Goal: Task Accomplishment & Management: Manage account settings

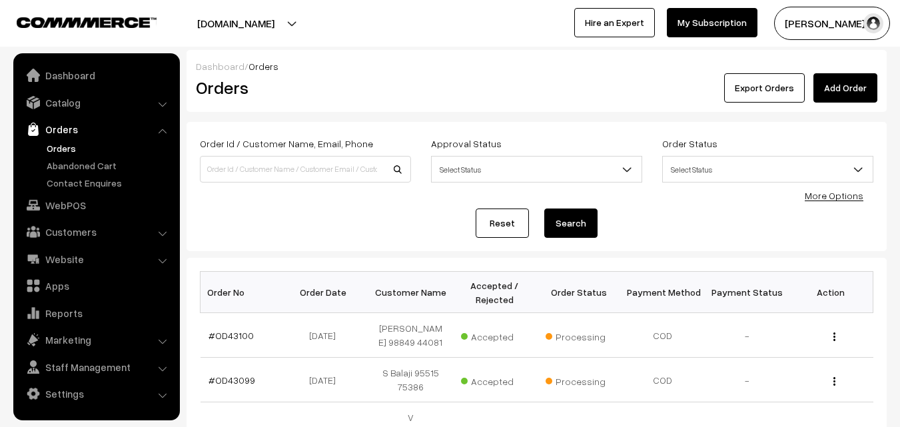
click at [47, 205] on link "WebPOS" at bounding box center [96, 205] width 159 height 24
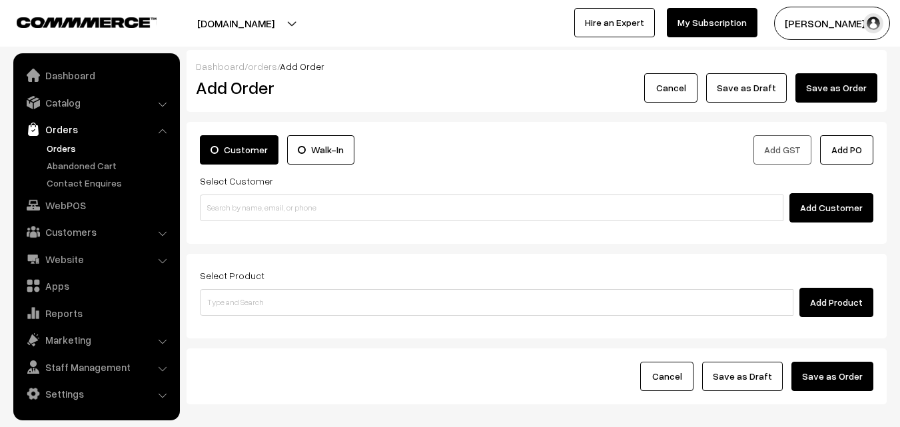
click at [270, 225] on div "Customer Walk-In Add GST Add PO Select Customer Add Customer" at bounding box center [537, 183] width 700 height 122
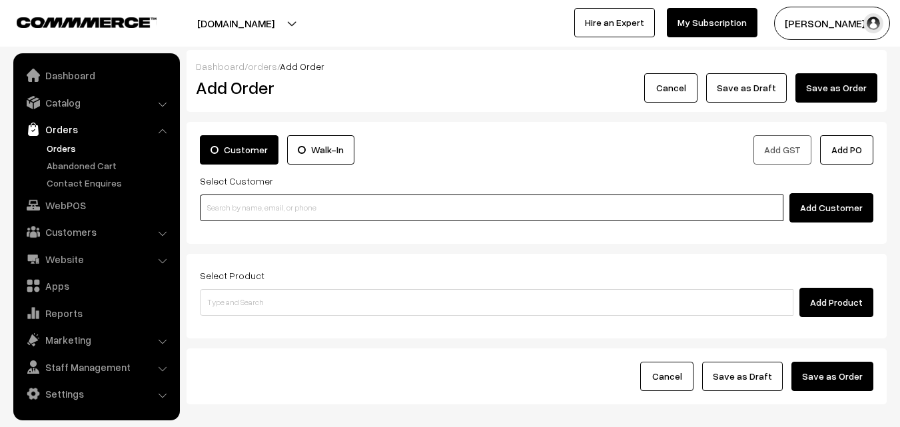
paste input "98406 11303"
click at [263, 211] on input "98406 11303" at bounding box center [492, 208] width 584 height 27
click at [239, 209] on input "98406 11303" at bounding box center [492, 208] width 584 height 27
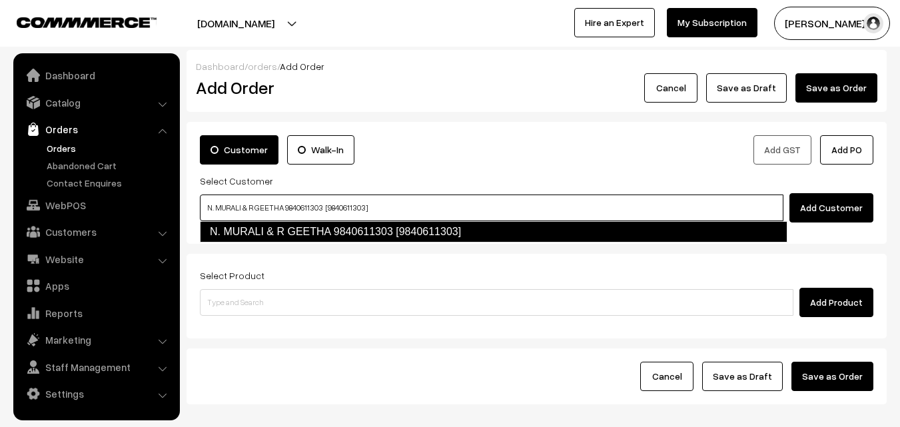
type input "N. MURALI & R GEETHA 9840611303 [9840611303]"
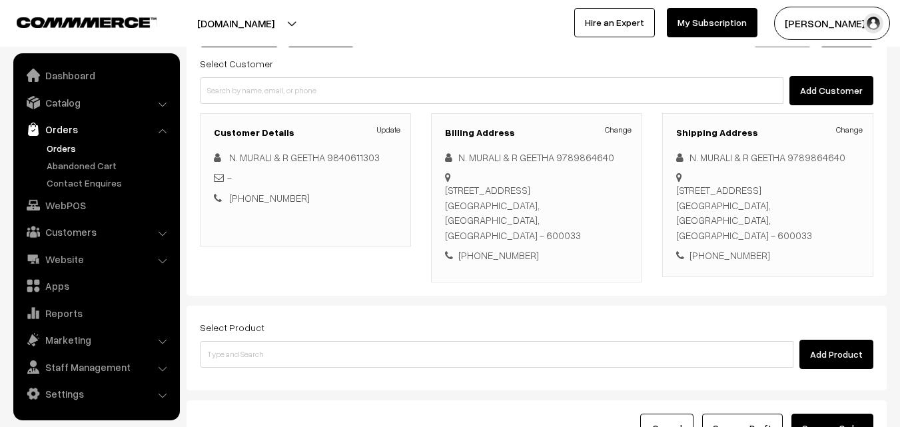
scroll to position [228, 0]
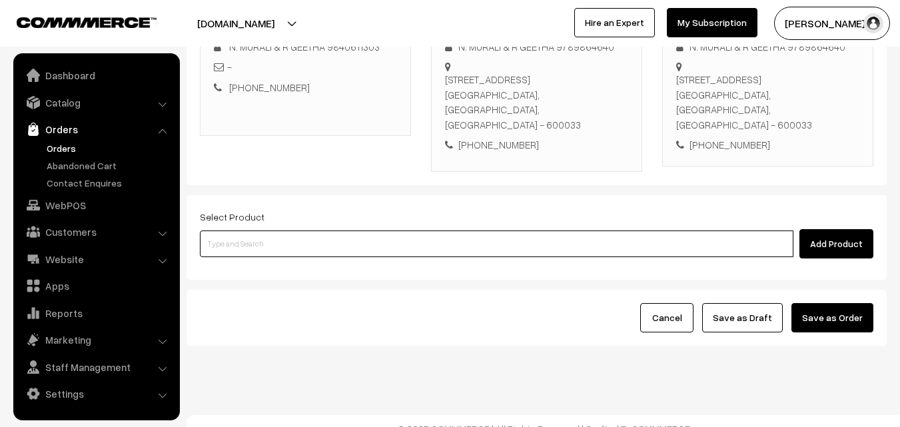
click at [386, 234] on input at bounding box center [497, 243] width 594 height 27
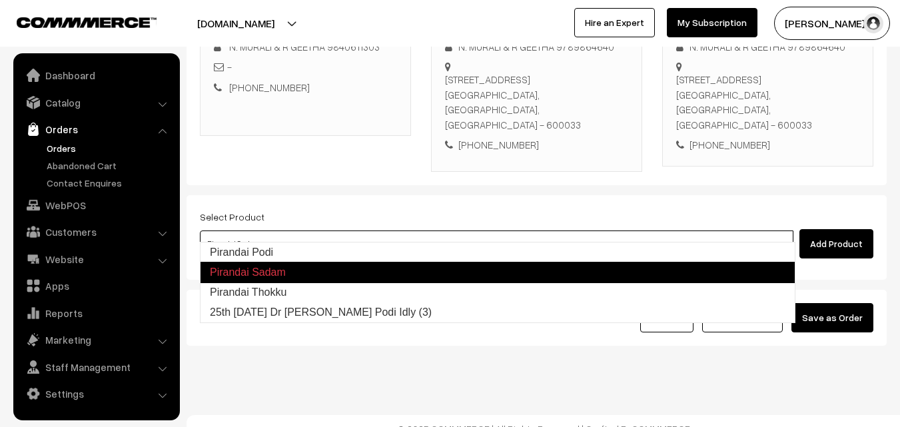
type input "Pirandai Podi"
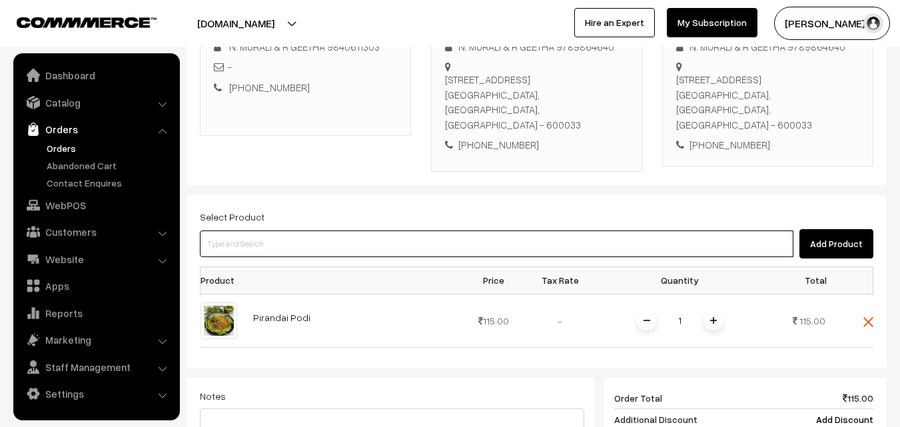
click at [231, 238] on input at bounding box center [497, 243] width 594 height 27
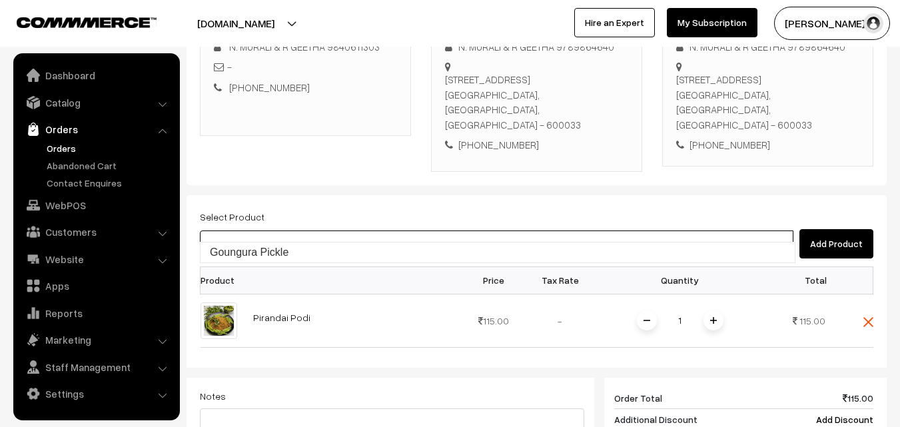
type input "Goungura Pickle"
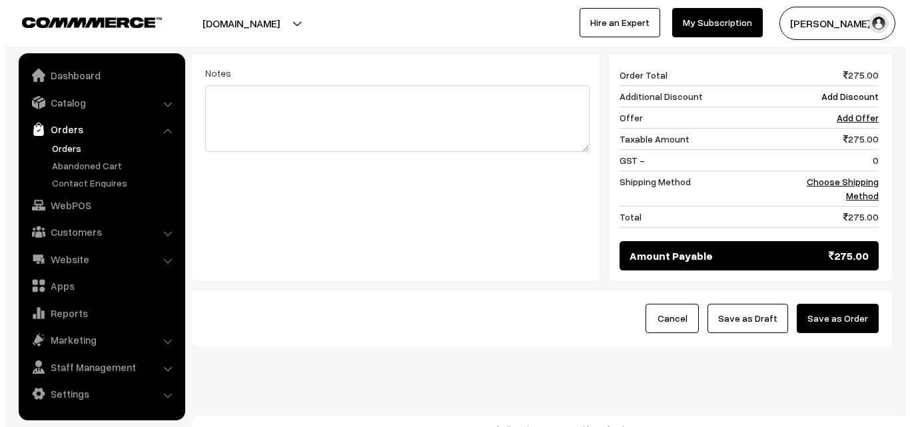
scroll to position [605, 0]
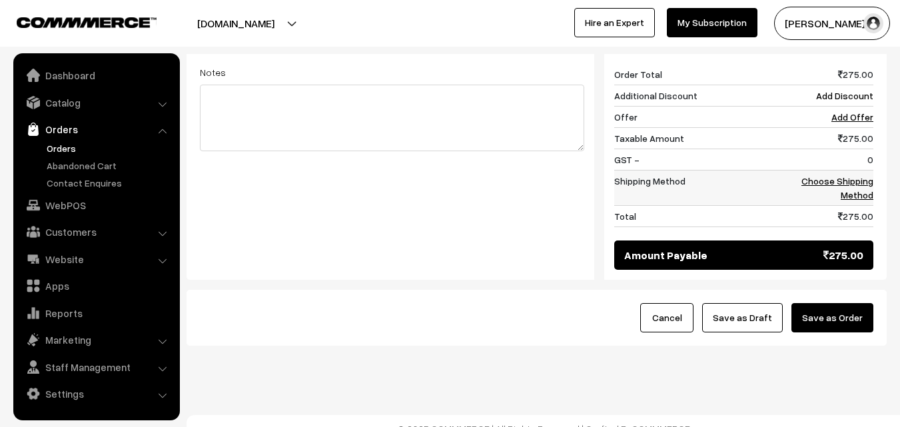
click at [856, 175] on link "Choose Shipping Method" at bounding box center [837, 187] width 72 height 25
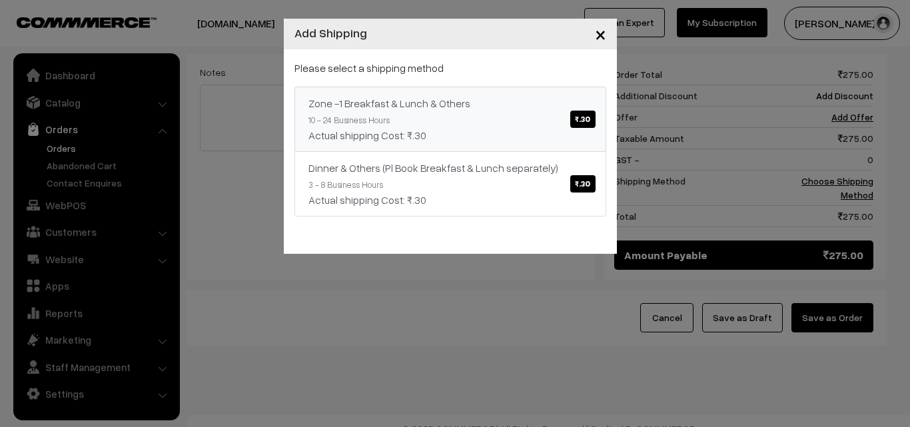
drag, startPoint x: 490, startPoint y: 87, endPoint x: 530, endPoint y: 142, distance: 67.7
click at [490, 87] on link "Zone -1 Breakfast & Lunch & Others ₹.30 10 - 24 Business Hours Actual shipping …" at bounding box center [450, 119] width 312 height 65
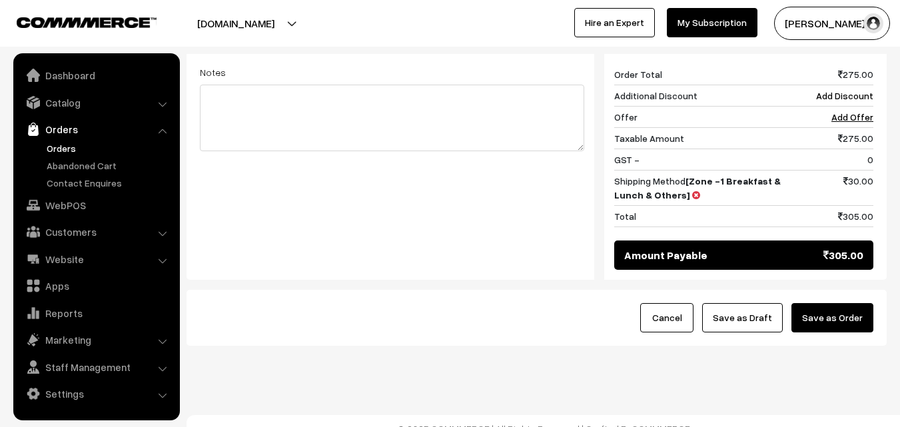
drag, startPoint x: 835, startPoint y: 312, endPoint x: 824, endPoint y: 304, distance: 14.3
click at [835, 310] on button "Save as Order" at bounding box center [832, 317] width 82 height 29
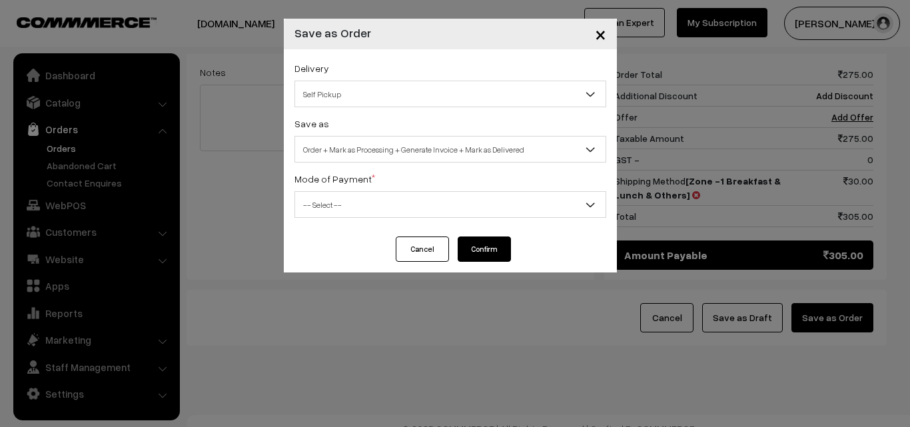
click at [358, 137] on span "Order + Mark as Processing + Generate Invoice + Mark as Delivered" at bounding box center [450, 149] width 312 height 27
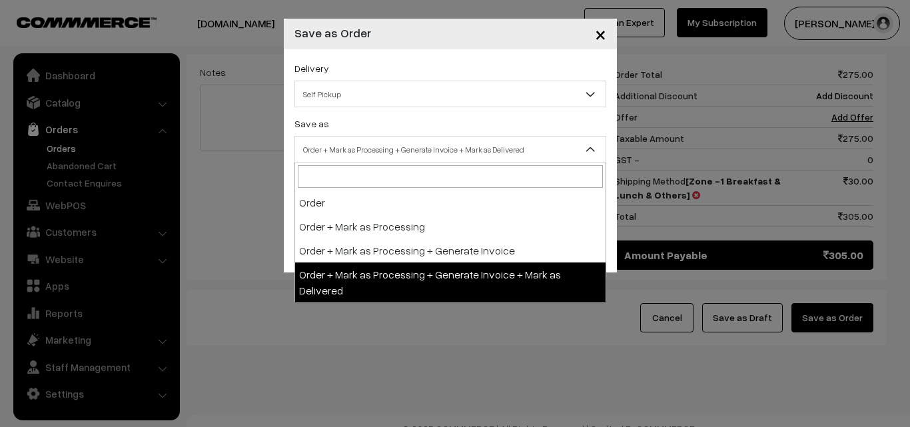
select select "3"
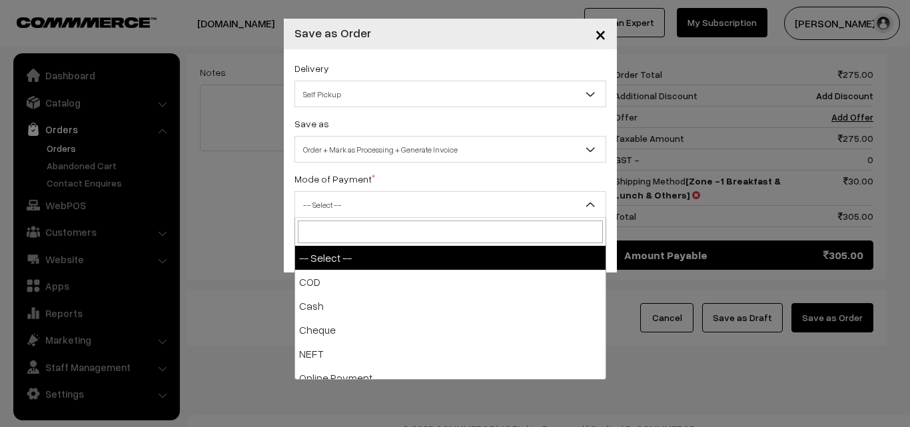
click at [348, 206] on span "-- Select --" at bounding box center [450, 204] width 310 height 23
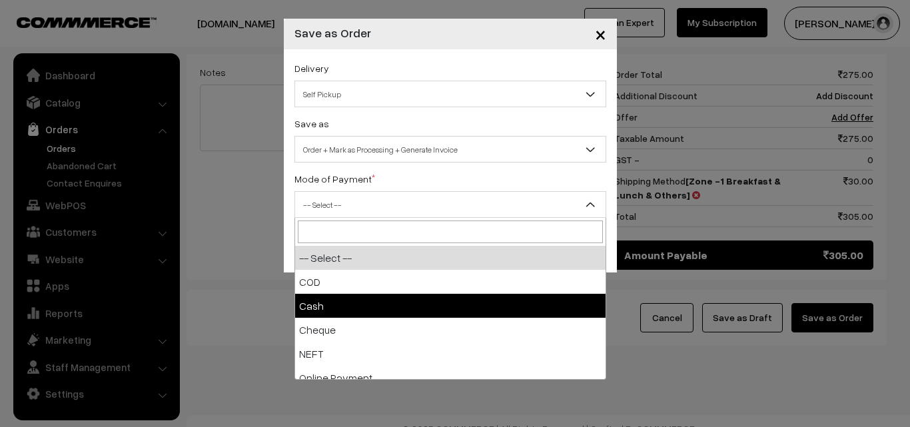
select select "2"
checkbox input "true"
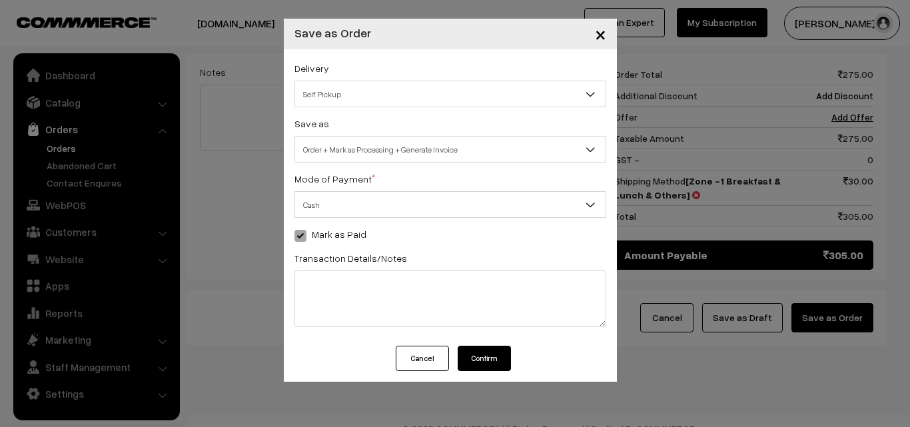
click at [476, 362] on button "Confirm" at bounding box center [484, 358] width 53 height 25
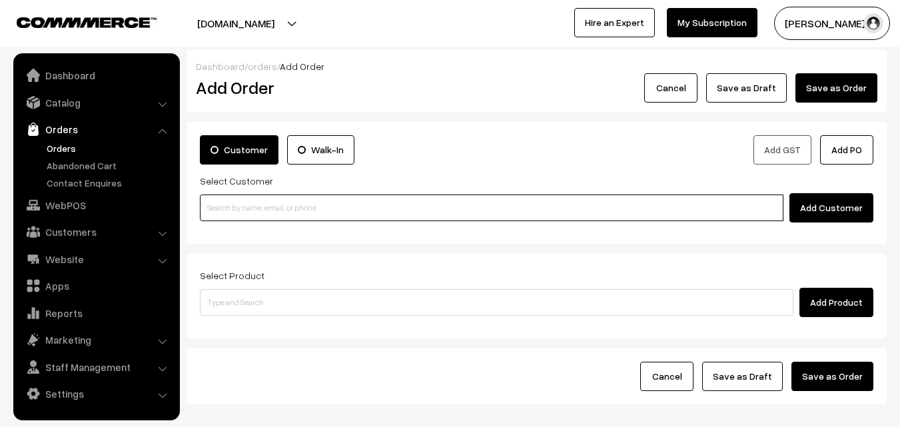
click at [240, 208] on input at bounding box center [492, 208] width 584 height 27
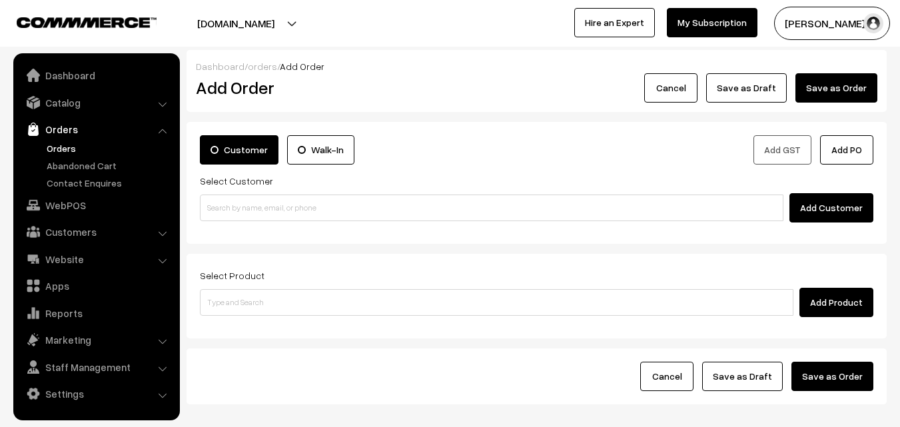
click at [61, 151] on link "Orders" at bounding box center [109, 148] width 132 height 14
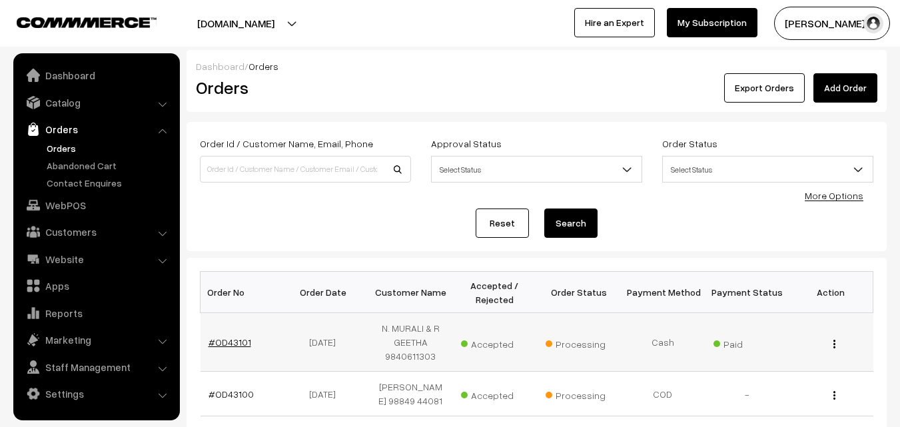
click at [225, 341] on link "#OD43101" at bounding box center [230, 341] width 43 height 11
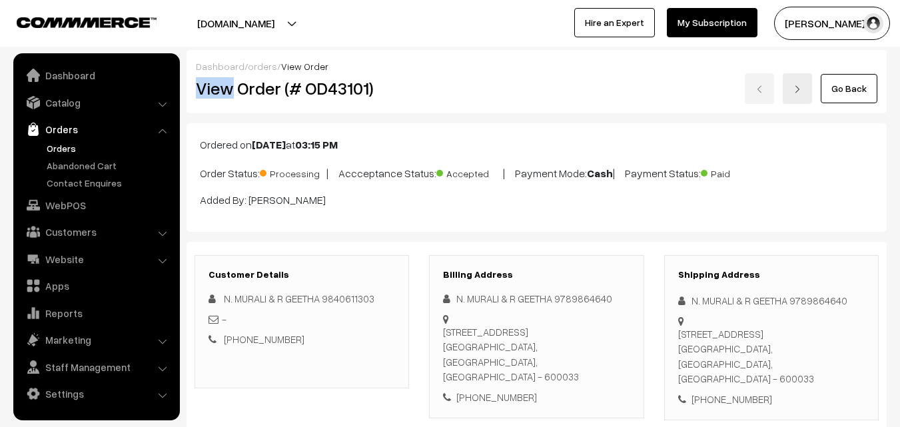
drag, startPoint x: 234, startPoint y: 87, endPoint x: 479, endPoint y: 65, distance: 245.5
click at [482, 65] on div "Dashboard / orders / View Order View Order (# OD43101) Go Back" at bounding box center [537, 81] width 700 height 63
copy div "View"
click at [384, 73] on div "View Order (# OD43101)" at bounding box center [303, 88] width 234 height 31
copy h2 "Order (# OD43101)"
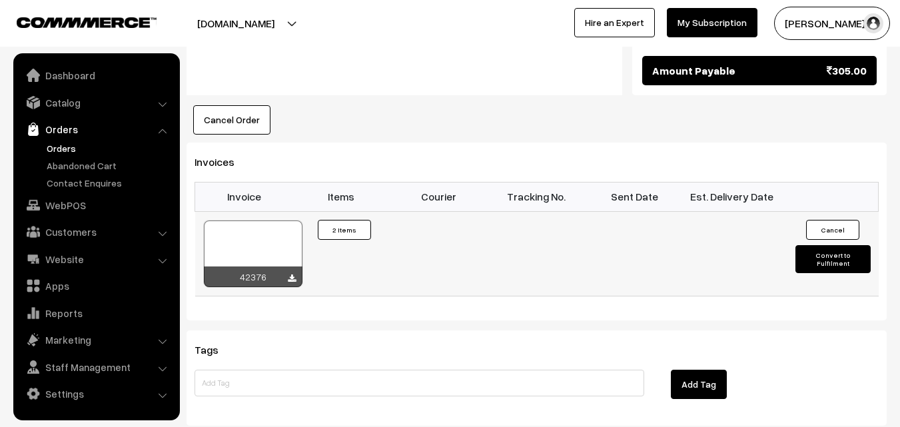
scroll to position [733, 0]
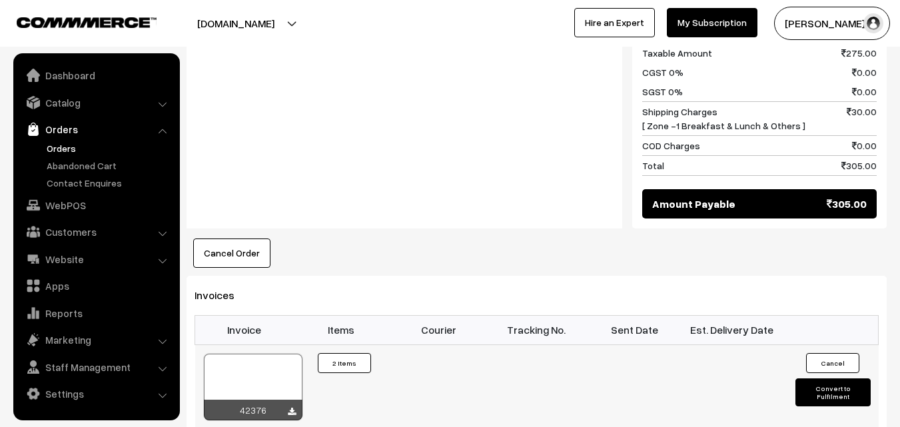
click at [259, 366] on div at bounding box center [253, 387] width 99 height 67
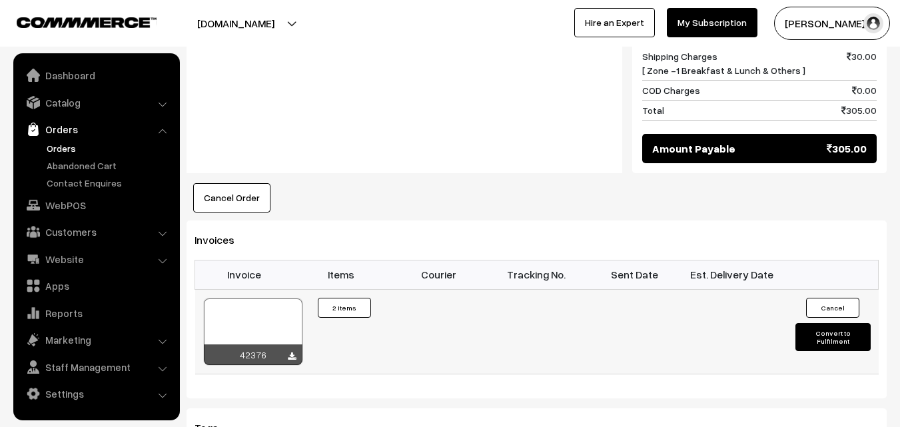
scroll to position [799, 0]
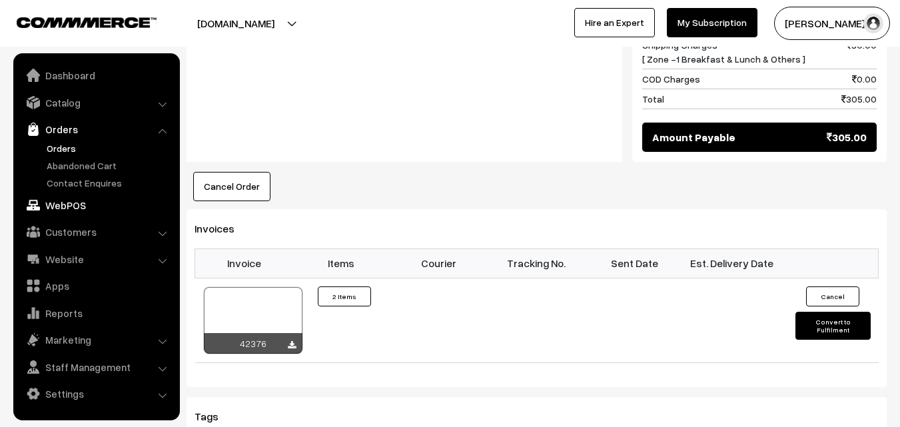
click at [71, 201] on link "WebPOS" at bounding box center [96, 205] width 159 height 24
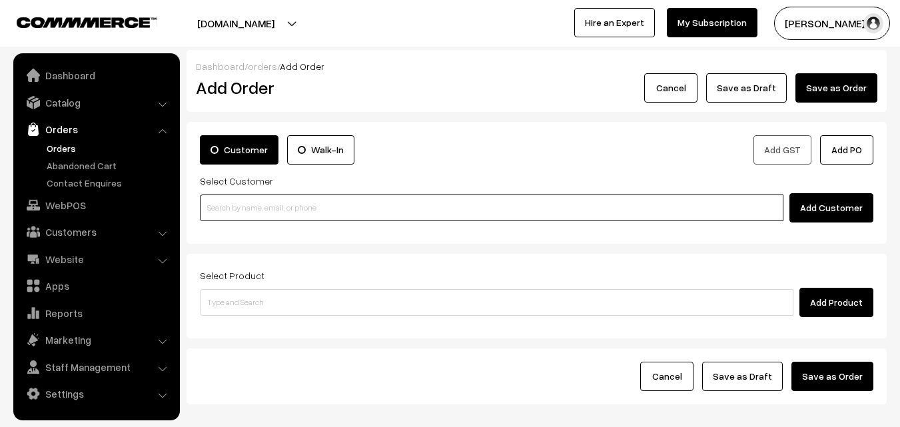
click at [253, 201] on input at bounding box center [492, 208] width 584 height 27
paste input "87544 96949"
click at [232, 203] on input "87544 96949" at bounding box center [492, 208] width 584 height 27
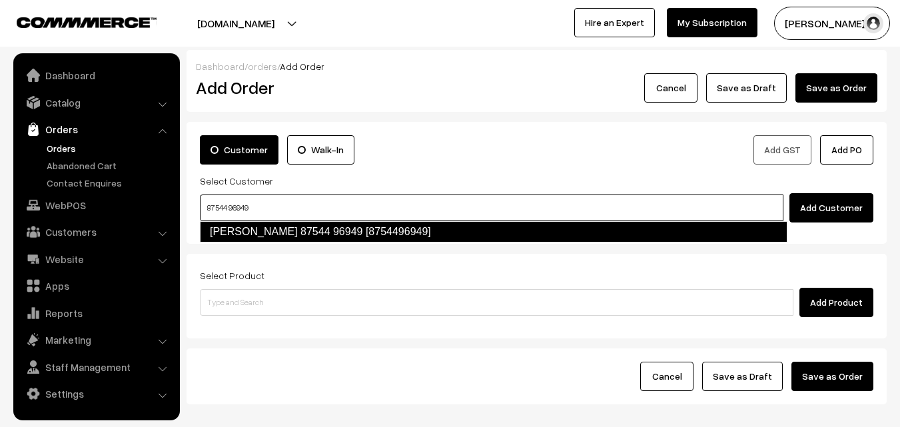
click at [239, 221] on li "Govindaraghavan 87544 96949 [8754496949]" at bounding box center [494, 231] width 586 height 21
type input "87544 96949"
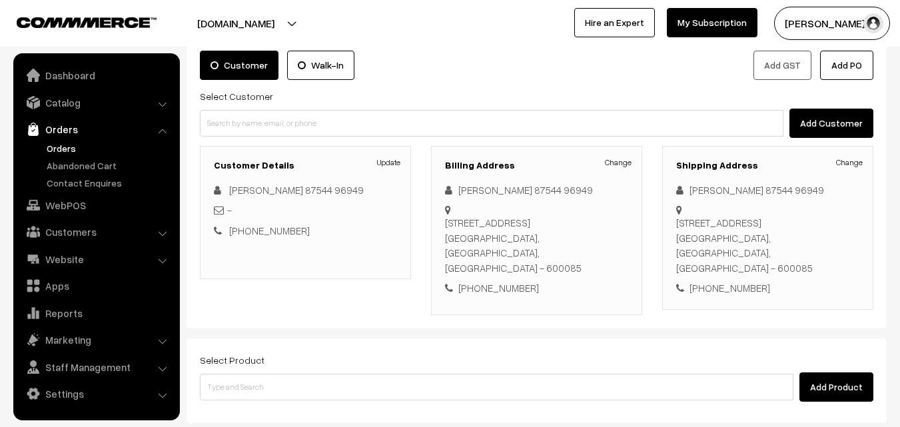
scroll to position [200, 0]
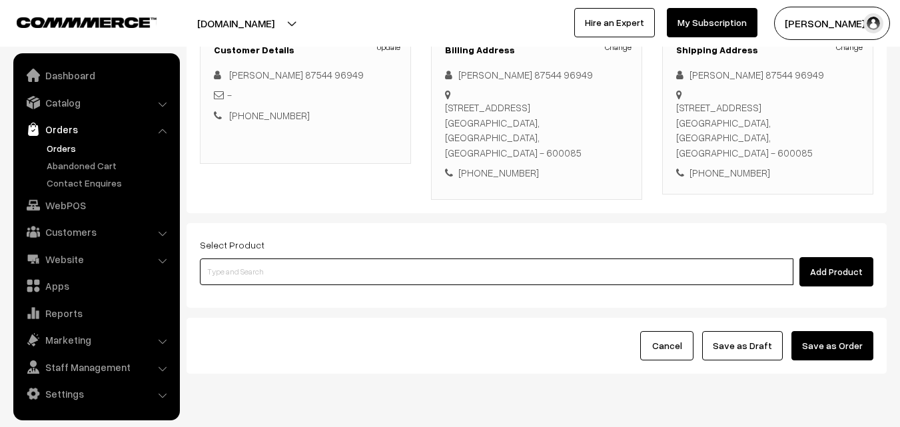
drag, startPoint x: 280, startPoint y: 265, endPoint x: 271, endPoint y: 264, distance: 8.7
click at [281, 265] on input at bounding box center [497, 271] width 594 height 27
paste input "28th Couple Pack- Kalyana Rasam"
click at [261, 274] on ul "No Products found" at bounding box center [498, 278] width 596 height 17
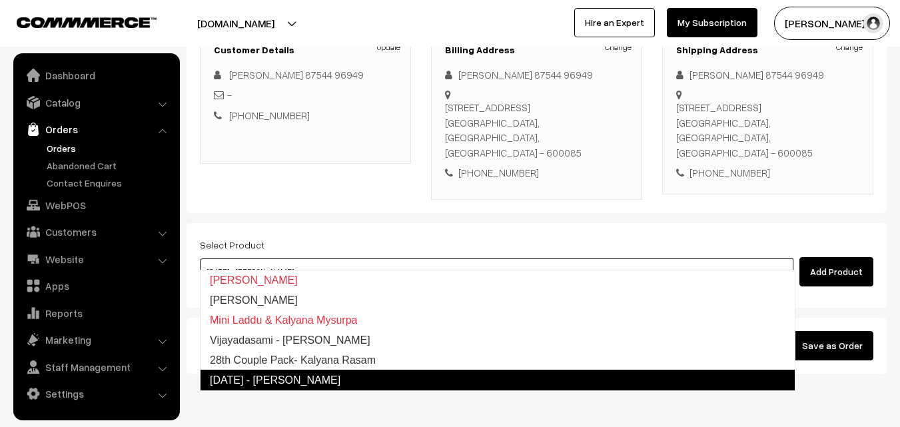
type input "28th Couple Pack- Kalyana Rasam"
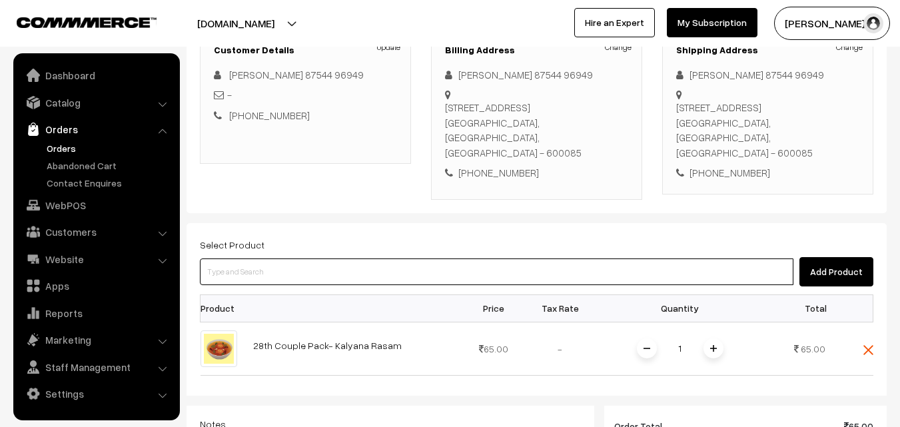
click at [268, 258] on input at bounding box center [497, 271] width 594 height 27
click at [370, 258] on input at bounding box center [497, 271] width 594 height 27
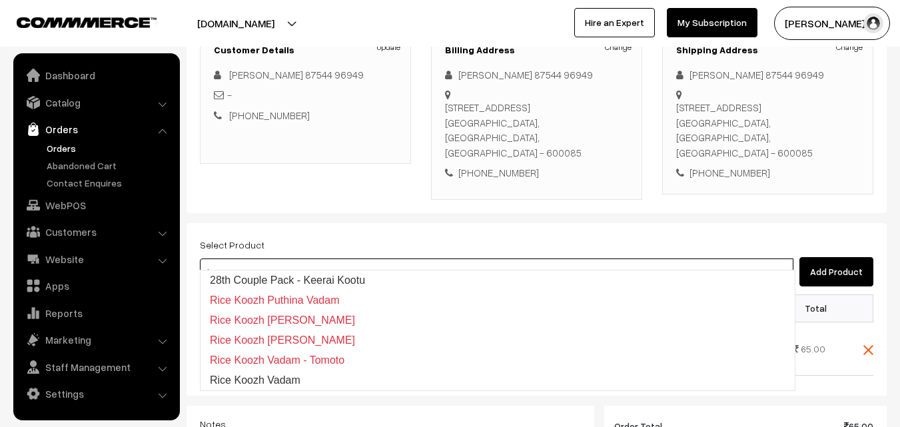
type input "28th Couple Pack - Keerai Kootu"
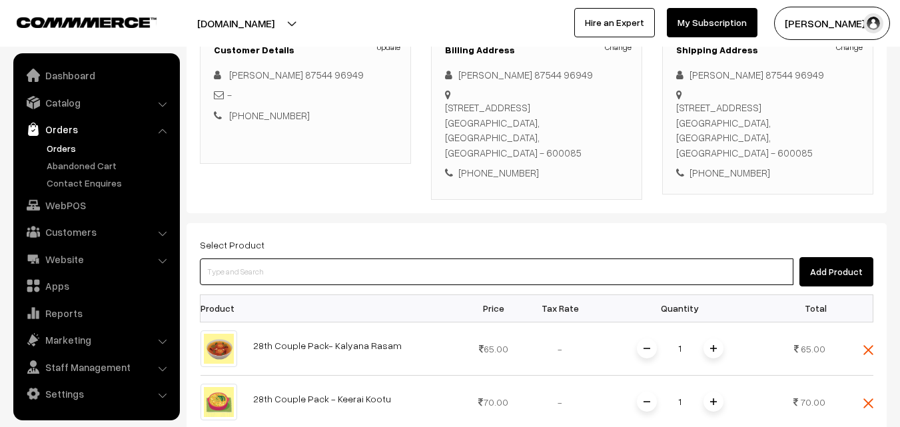
drag, startPoint x: 371, startPoint y: 255, endPoint x: 363, endPoint y: 213, distance: 42.7
click at [368, 236] on div "Select Product Add Product" at bounding box center [536, 261] width 673 height 50
type input "Big Milagu Thattai"
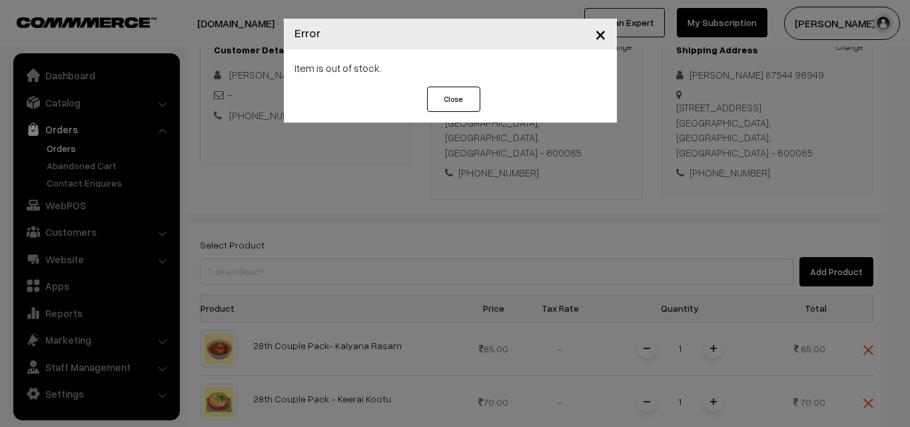
click at [348, 220] on div "× Error Item is out of stock. Close" at bounding box center [455, 213] width 910 height 427
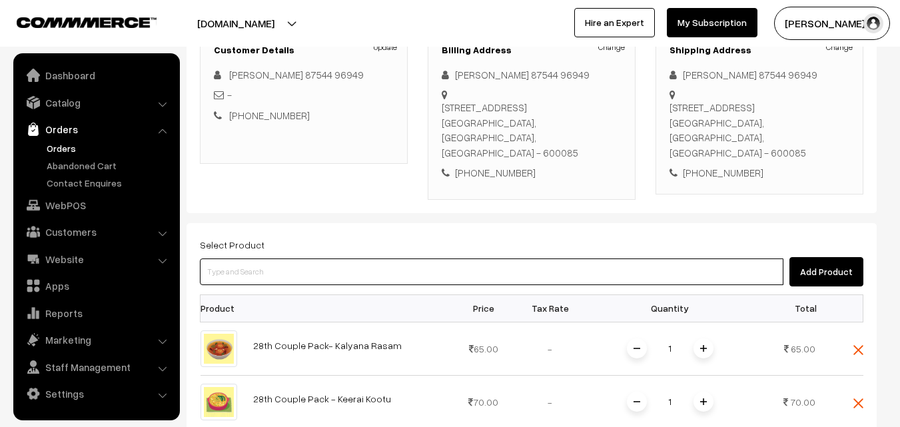
click at [336, 258] on input at bounding box center [492, 271] width 584 height 27
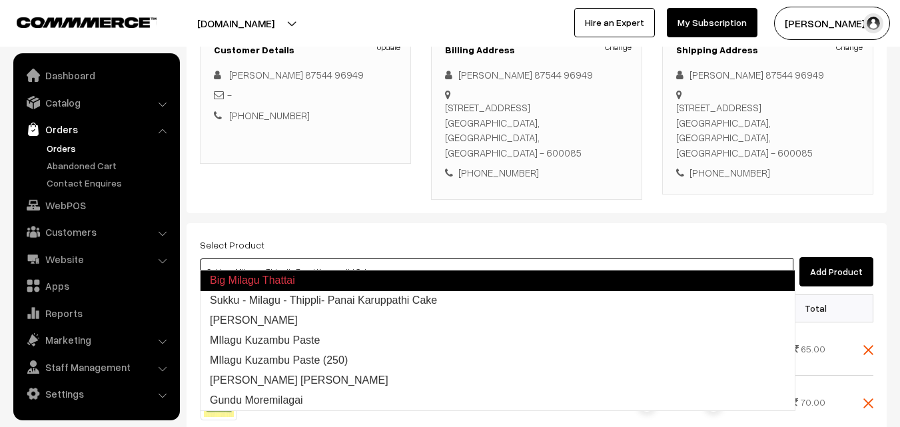
type input "Milagu Vadai"
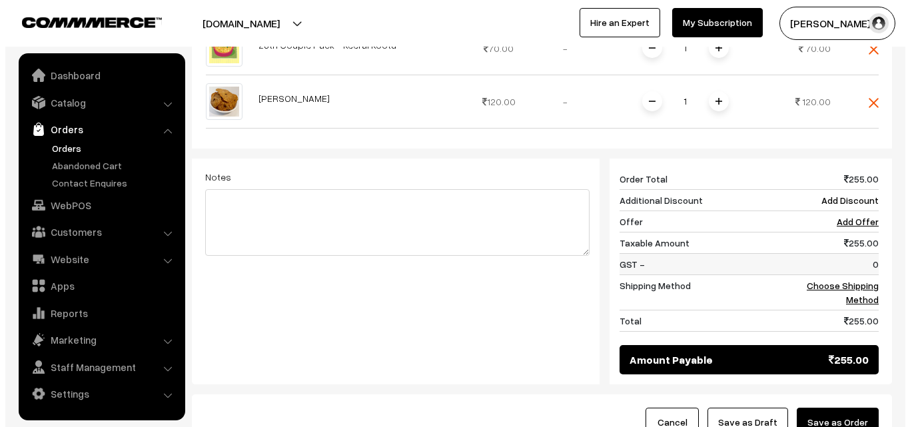
scroll to position [600, 0]
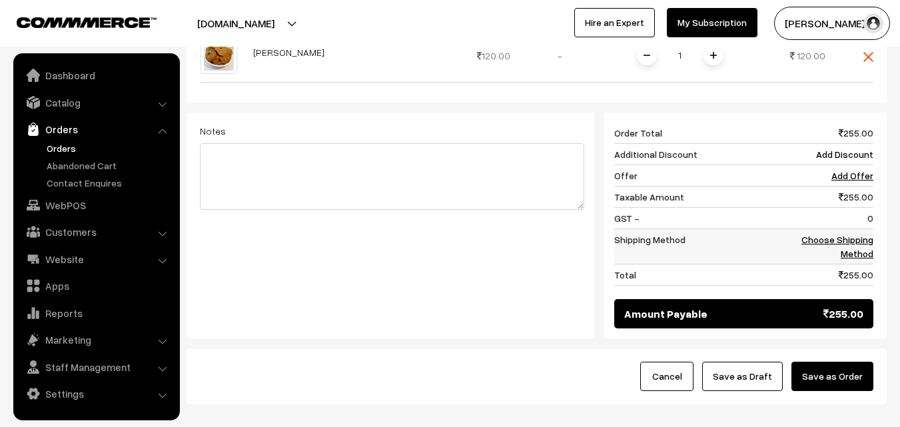
click at [854, 234] on link "Choose Shipping Method" at bounding box center [837, 246] width 72 height 25
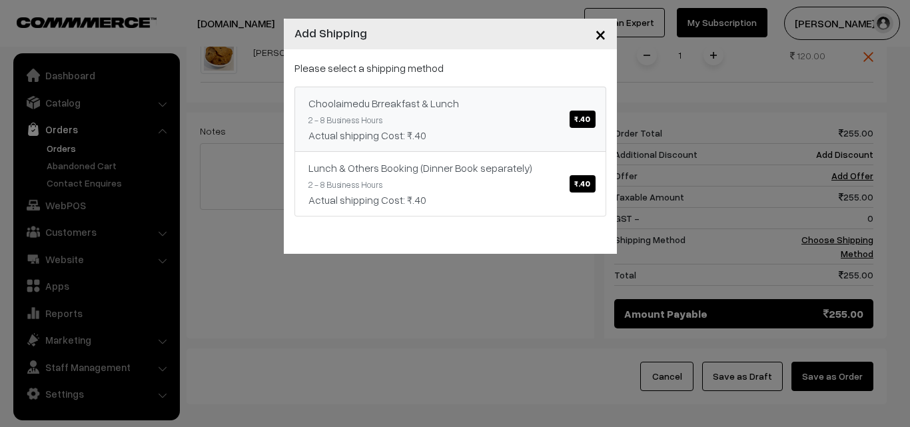
click at [473, 125] on link "Choolaimedu Brreakfast & Lunch ₹.40 2 - 8 Business Hours Actual shipping Cost: …" at bounding box center [450, 119] width 312 height 65
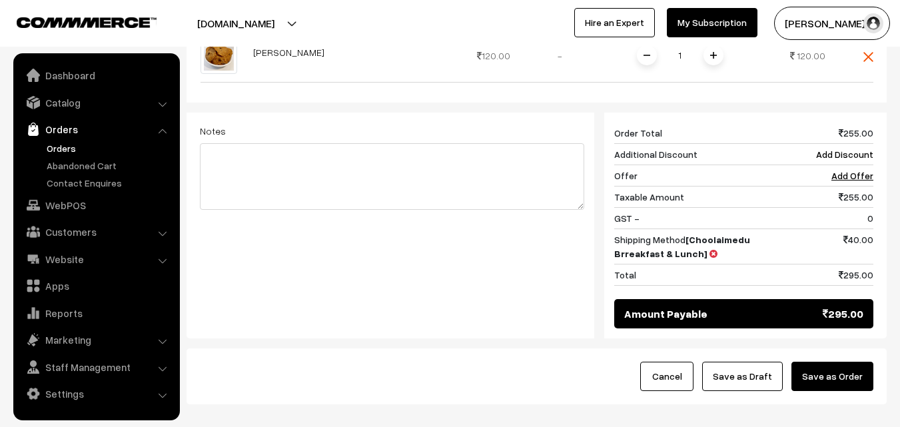
click at [853, 362] on button "Save as Order" at bounding box center [832, 376] width 82 height 29
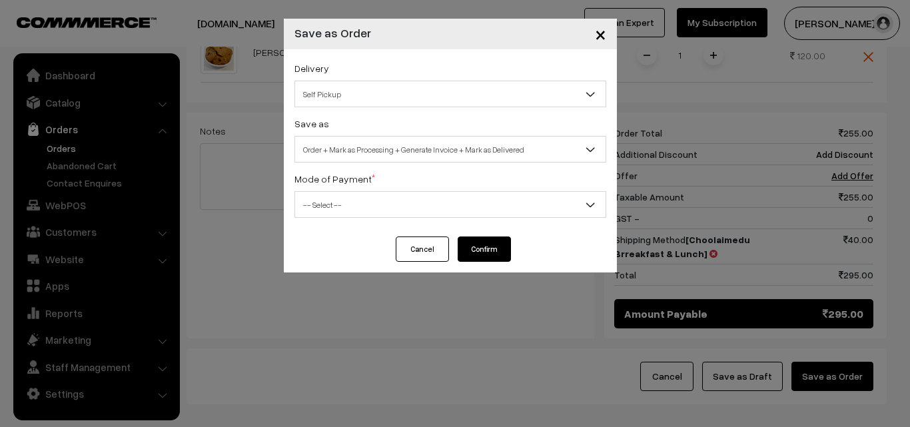
click at [431, 138] on span "Order + Mark as Processing + Generate Invoice + Mark as Delivered" at bounding box center [450, 149] width 310 height 23
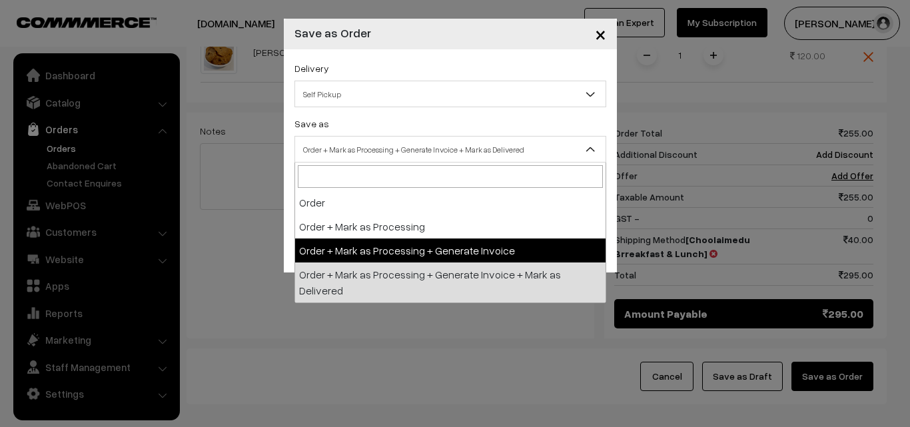
select select "3"
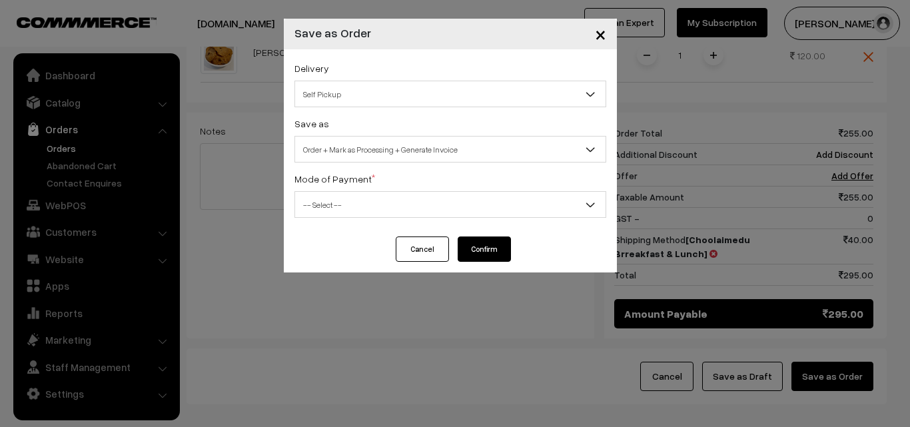
click at [339, 191] on span "-- Select --" at bounding box center [450, 204] width 312 height 27
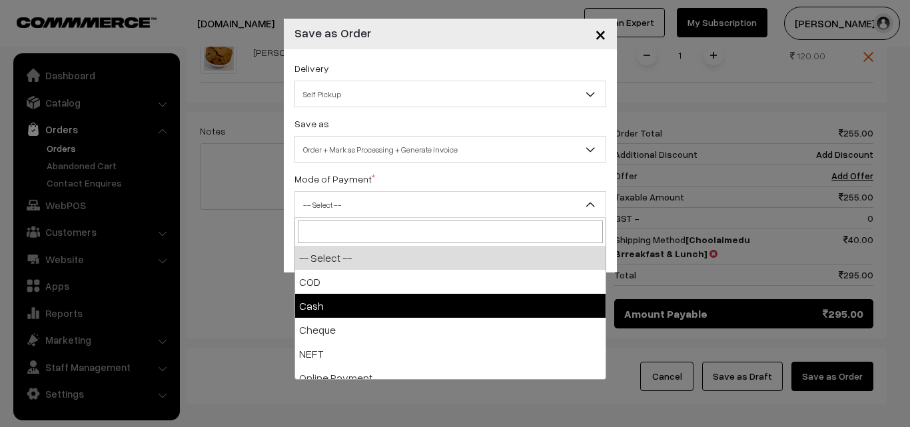
select select "2"
checkbox input "true"
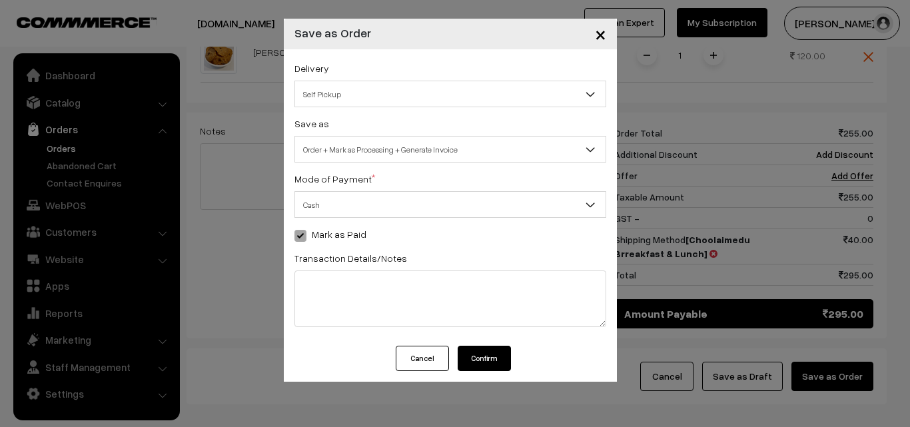
click at [482, 357] on button "Confirm" at bounding box center [484, 358] width 53 height 25
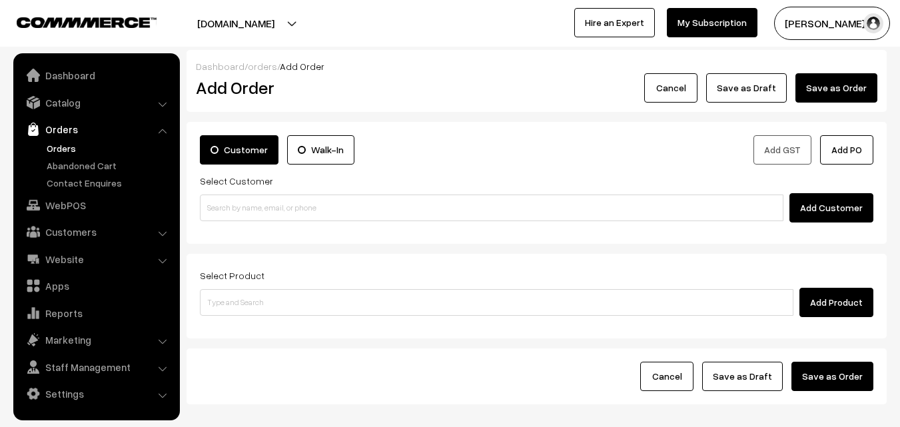
click at [57, 145] on link "Orders" at bounding box center [109, 148] width 132 height 14
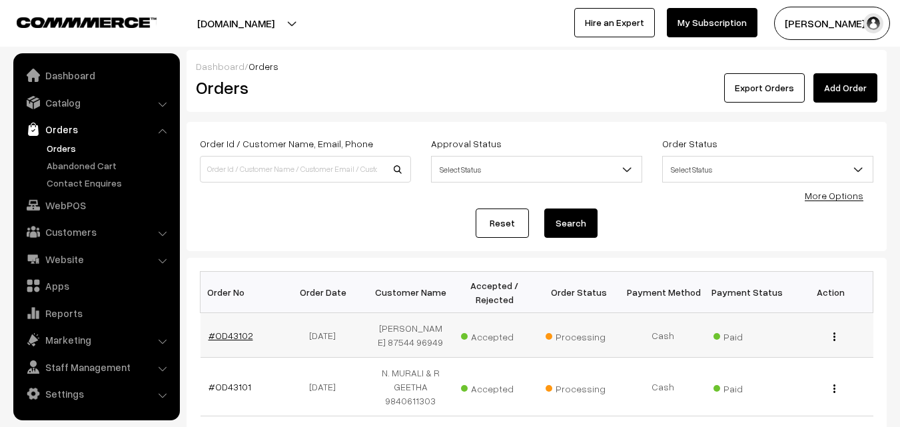
click at [236, 334] on link "#OD43102" at bounding box center [231, 335] width 45 height 11
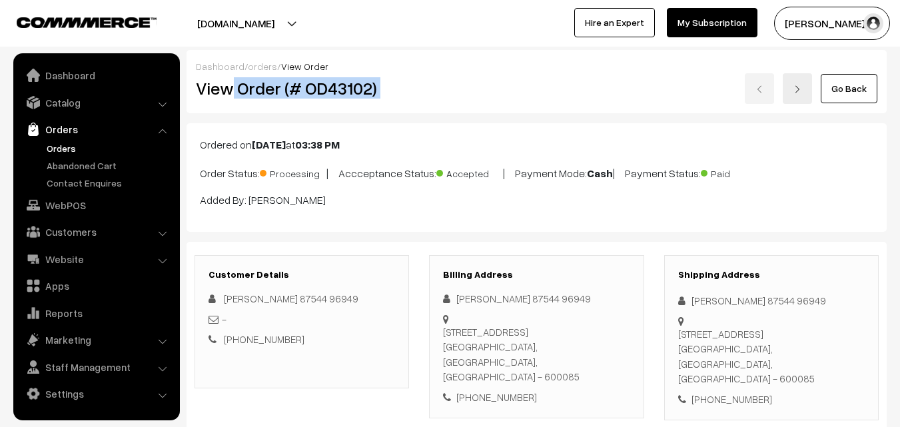
drag, startPoint x: 233, startPoint y: 85, endPoint x: 456, endPoint y: 77, distance: 222.6
click at [456, 77] on div "View Order (# OD43102) Go Back" at bounding box center [536, 88] width 701 height 31
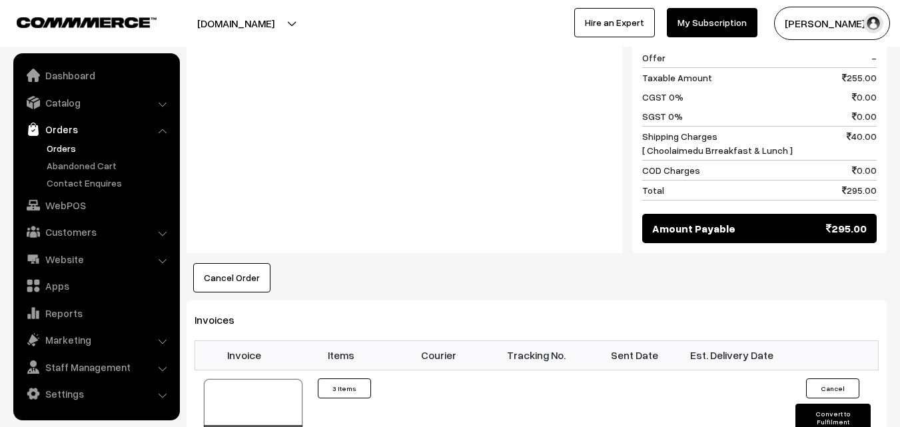
scroll to position [799, 0]
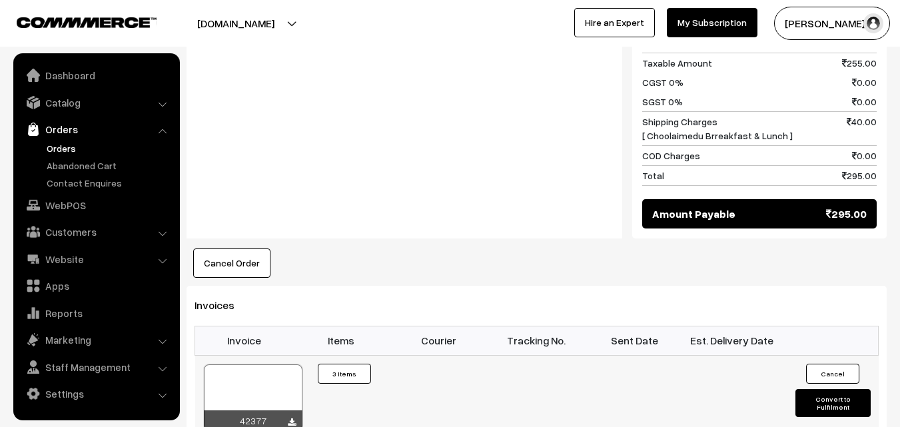
click at [250, 364] on div at bounding box center [253, 397] width 99 height 67
click at [77, 240] on link "Customers" at bounding box center [96, 232] width 159 height 24
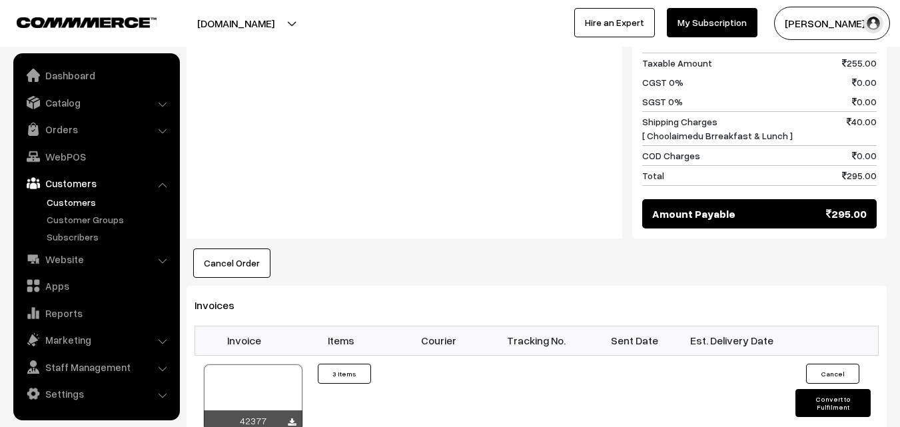
click at [73, 198] on link "Customers" at bounding box center [109, 202] width 132 height 14
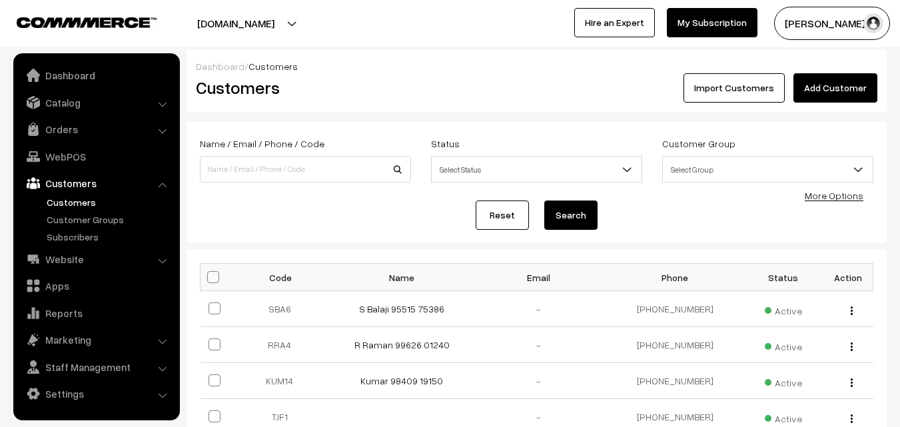
click at [846, 92] on link "Add Customer" at bounding box center [835, 87] width 84 height 29
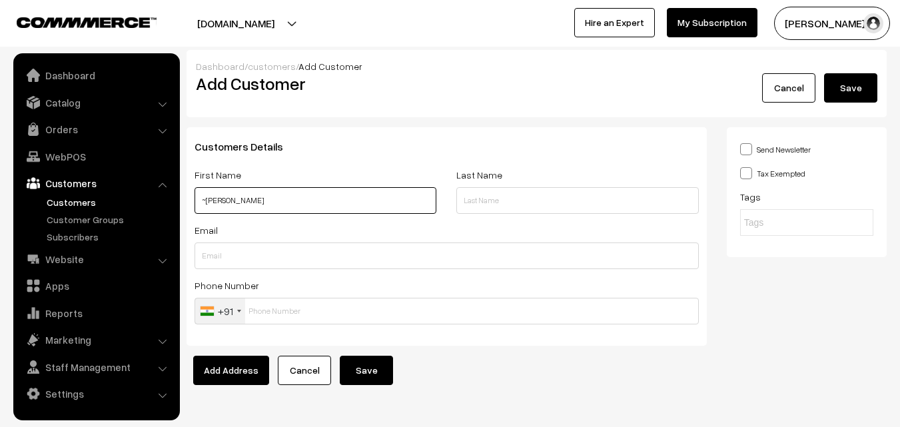
paste input "99411 79610"
type input "~[PERSON_NAME] 99411 79610"
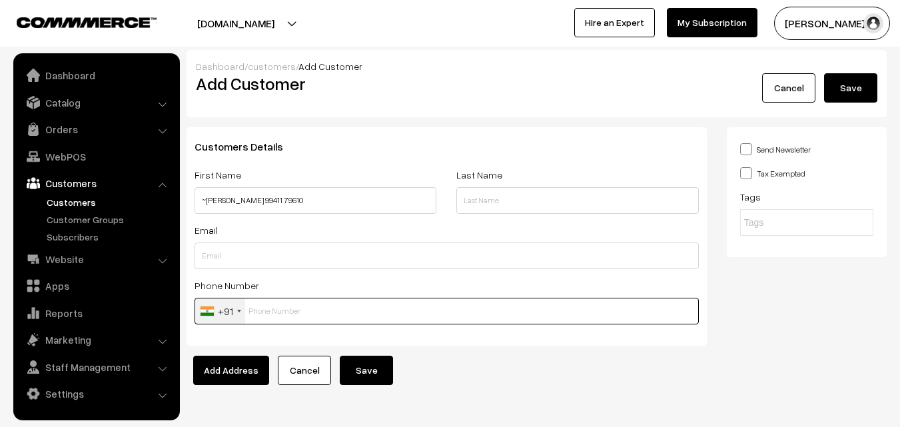
click at [310, 303] on input "text" at bounding box center [447, 311] width 504 height 27
paste input "99411 7961"
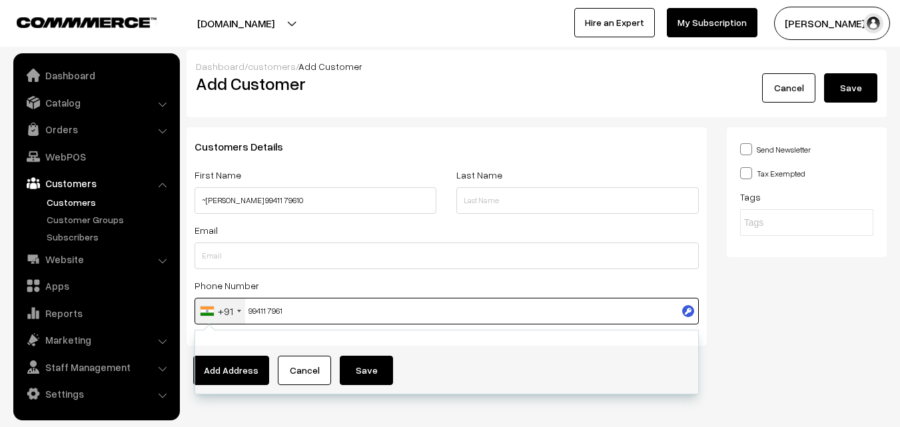
click at [280, 304] on input "99411 7961" at bounding box center [447, 311] width 504 height 27
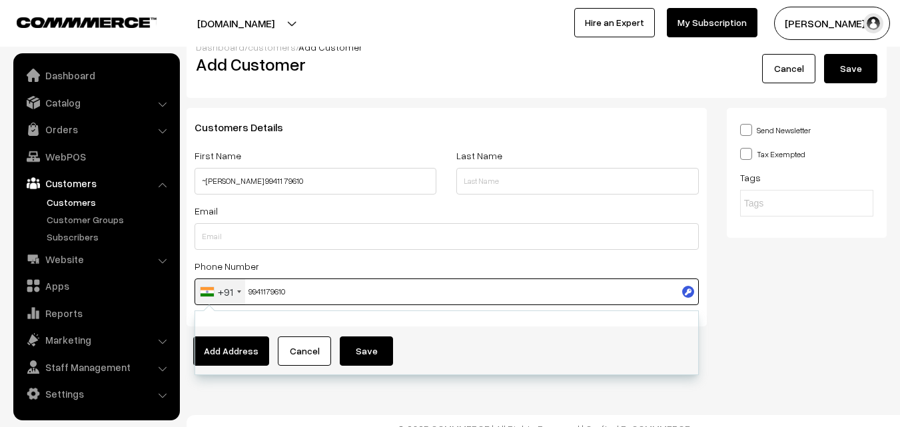
scroll to position [35, 0]
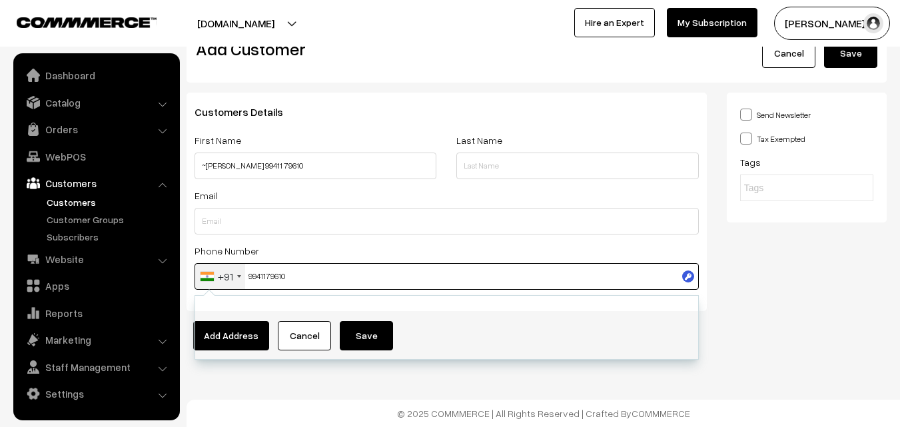
type input "9941179610"
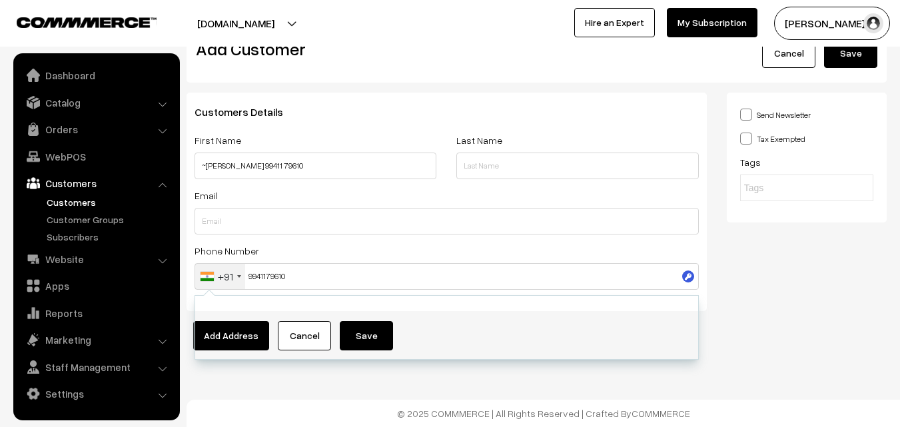
click at [398, 394] on div "Dashboard / customers / Add Customer Add Customer Cancel Save Customers Details…" at bounding box center [450, 196] width 900 height 462
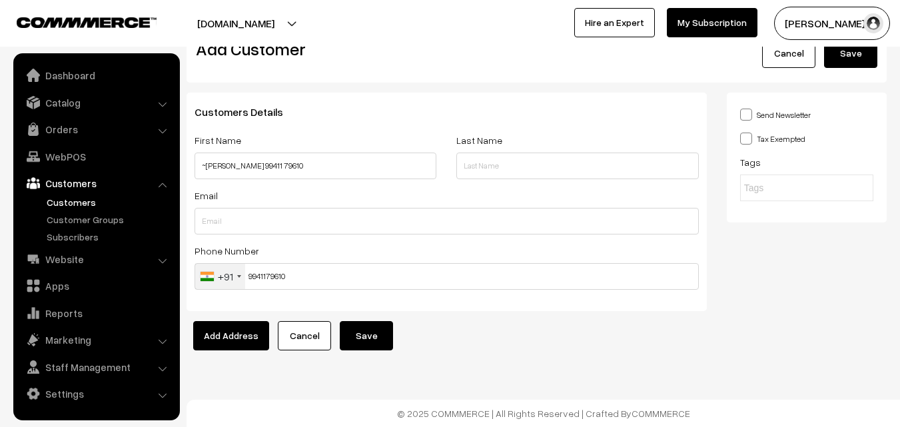
click at [370, 334] on button "Save" at bounding box center [366, 335] width 53 height 29
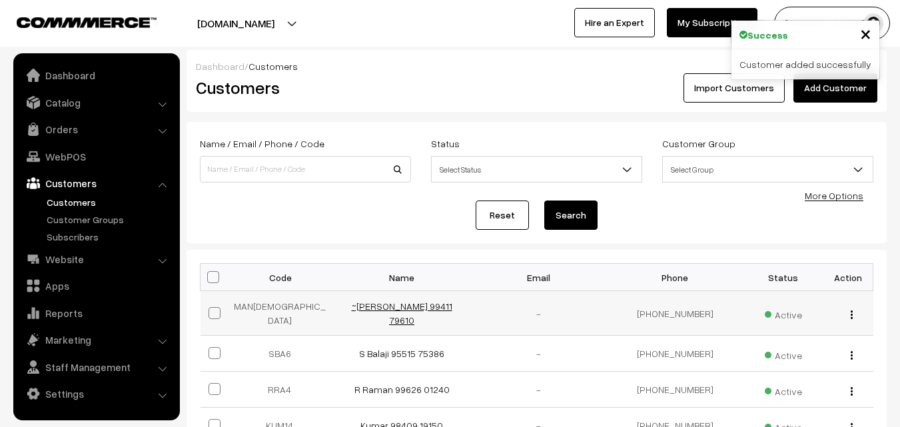
click at [394, 304] on link "~[PERSON_NAME] 99411 79610" at bounding box center [402, 312] width 101 height 25
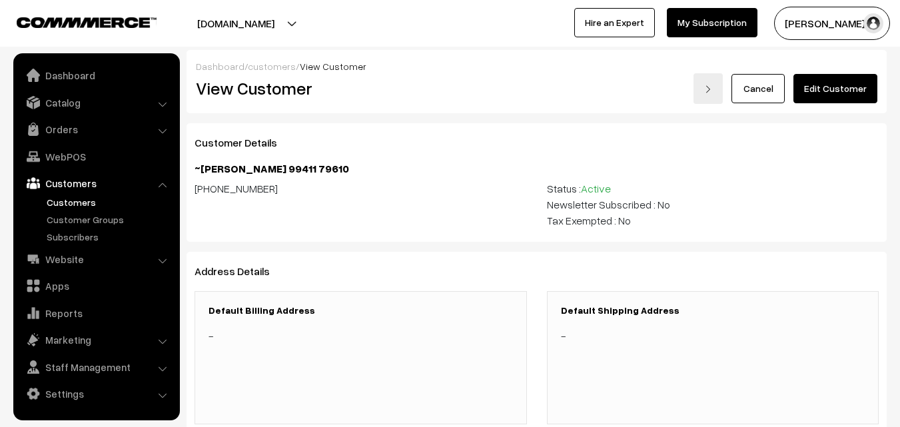
click at [849, 85] on link "Edit Customer" at bounding box center [835, 88] width 84 height 29
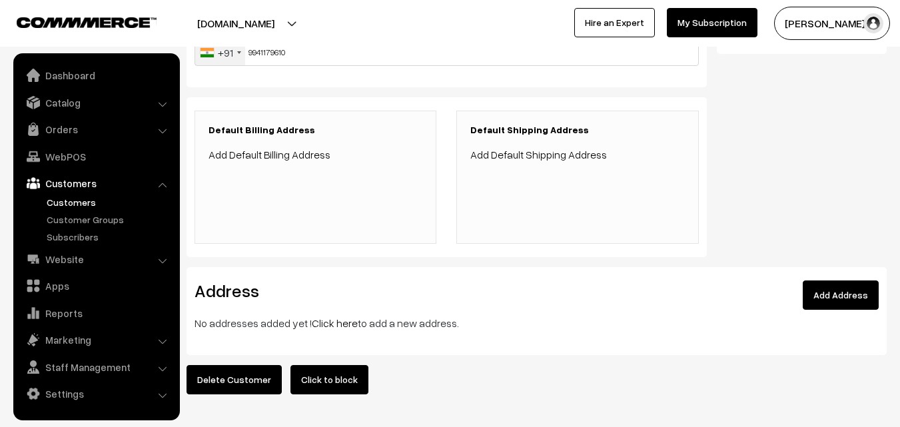
scroll to position [308, 0]
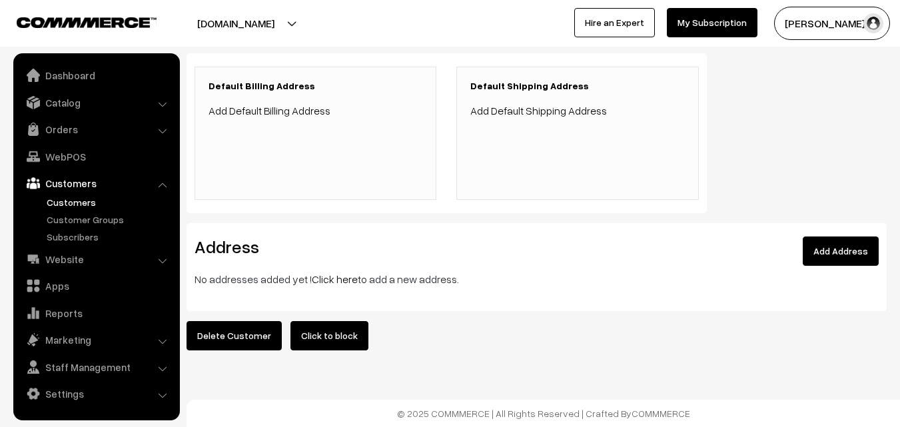
drag, startPoint x: 324, startPoint y: 258, endPoint x: 326, endPoint y: 268, distance: 10.1
click at [326, 258] on div "Address" at bounding box center [390, 253] width 411 height 35
click at [326, 272] on link "Click here" at bounding box center [335, 278] width 46 height 13
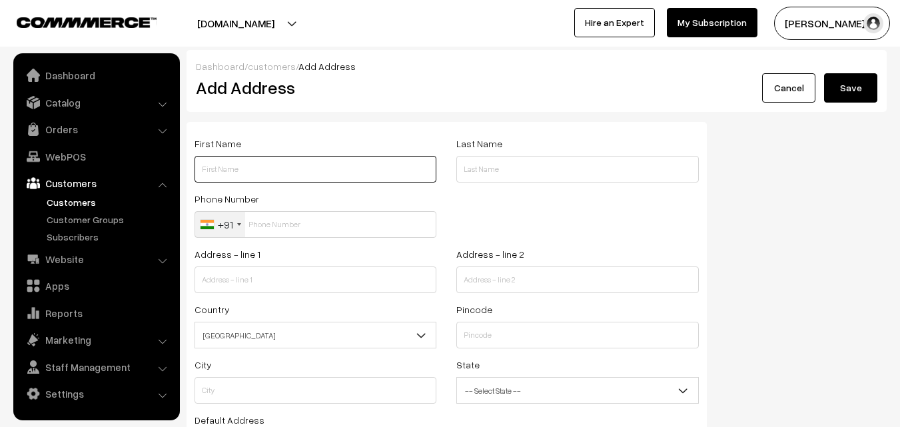
click at [264, 175] on input "text" at bounding box center [316, 169] width 242 height 27
paste input "~Maniammal Devakumar"
paste input "99411 79610"
type input "~[PERSON_NAME] 99411 79610"
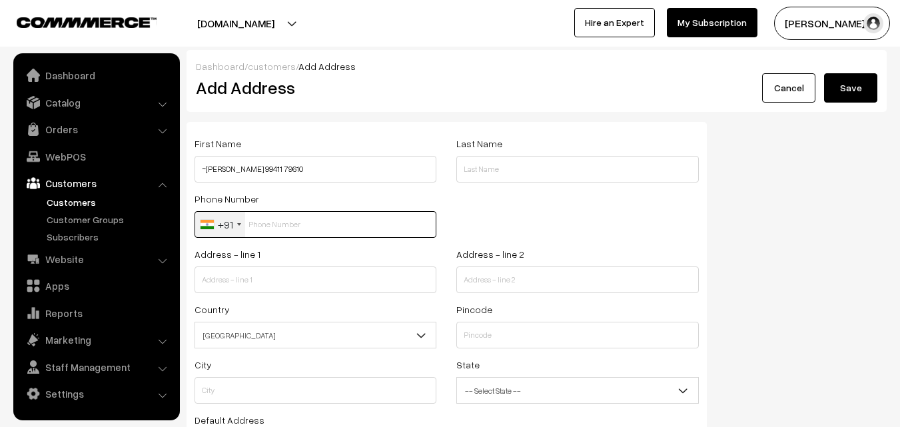
click at [277, 224] on input "text" at bounding box center [316, 224] width 242 height 27
paste input "99411 7961"
click at [274, 221] on input "99411 7961" at bounding box center [316, 224] width 242 height 27
type input "9941179610"
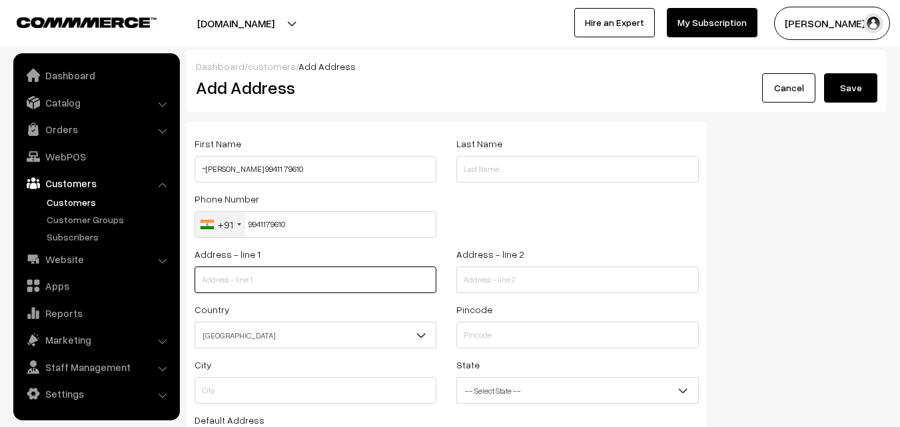
click at [270, 282] on input "text" at bounding box center [316, 279] width 242 height 27
click at [226, 283] on input "text" at bounding box center [316, 279] width 242 height 27
paste input "51, Pudupet Garden street, Royapettah, Ch 14"
type input "51, Pudupet Garden street, Royapettah, Ch 14"
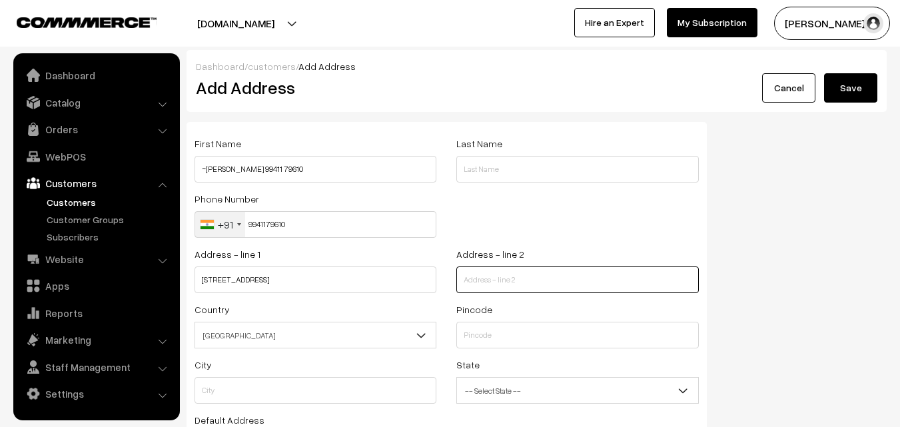
click at [558, 290] on input "text" at bounding box center [577, 279] width 242 height 27
paste input "Back to Music academy"
type input "Back to Music academy"
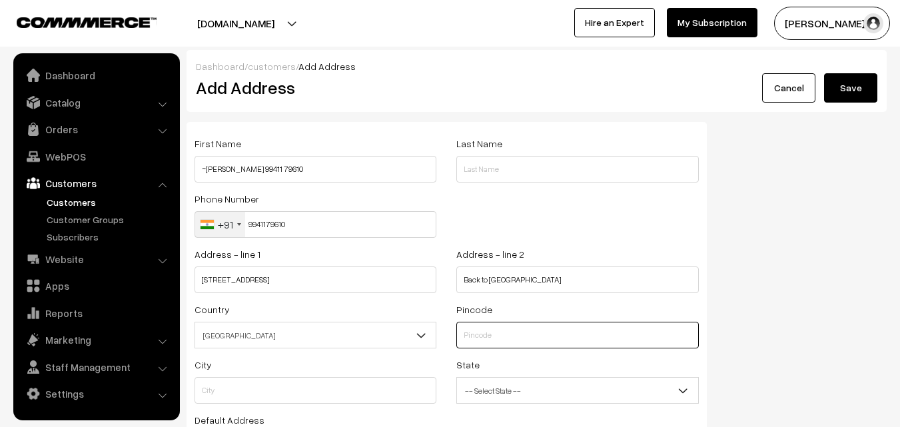
drag, startPoint x: 469, startPoint y: 334, endPoint x: 508, endPoint y: 342, distance: 39.3
click at [476, 334] on input "text" at bounding box center [577, 335] width 242 height 27
type input "600014"
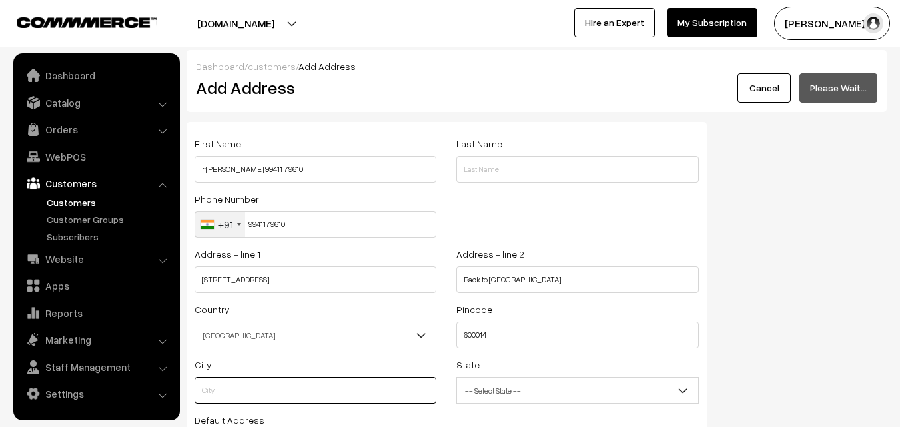
type input "Chennai"
select select "Tamil Nadu"
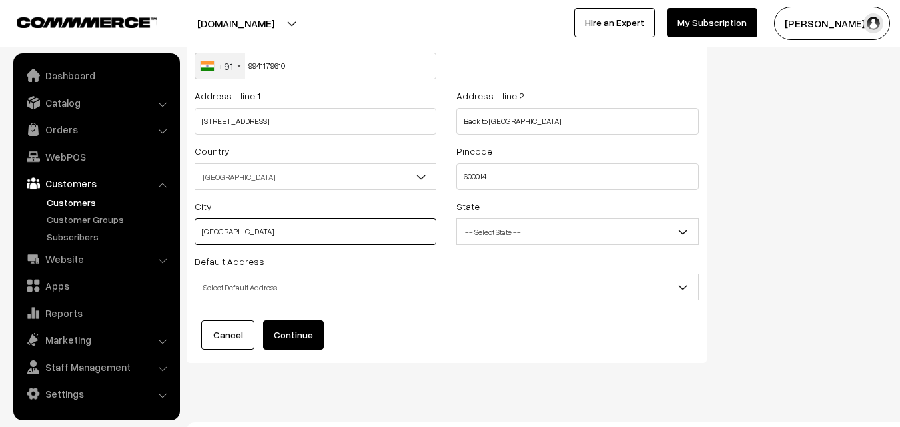
scroll to position [181, 0]
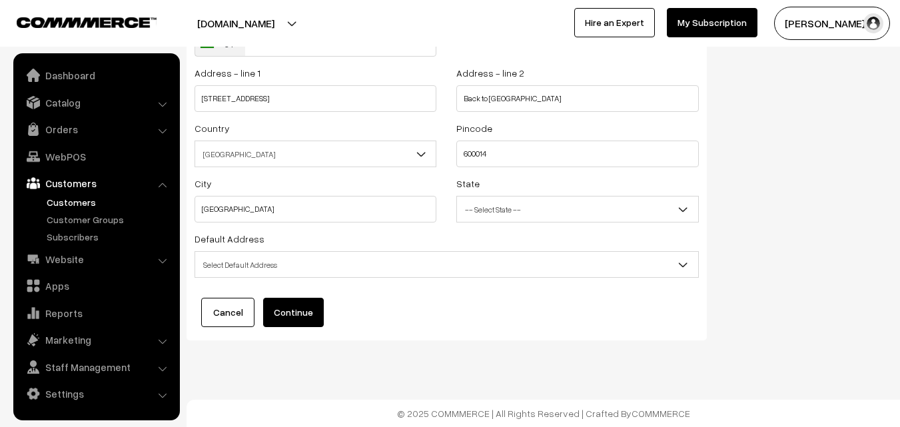
click at [281, 271] on span "Select Default Address" at bounding box center [446, 264] width 503 height 23
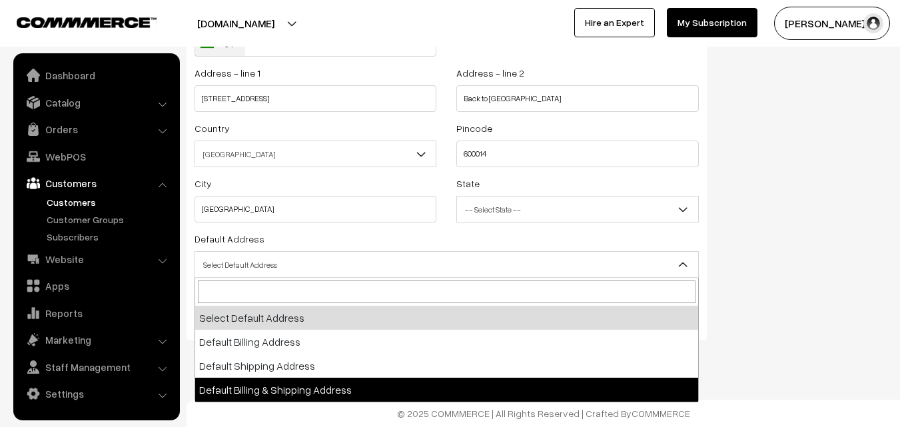
select select "3"
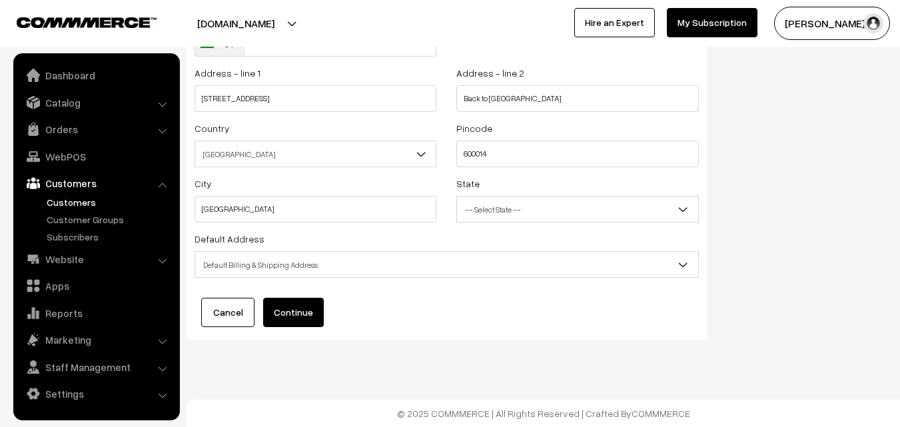
click at [282, 316] on button "Continue" at bounding box center [293, 312] width 61 height 29
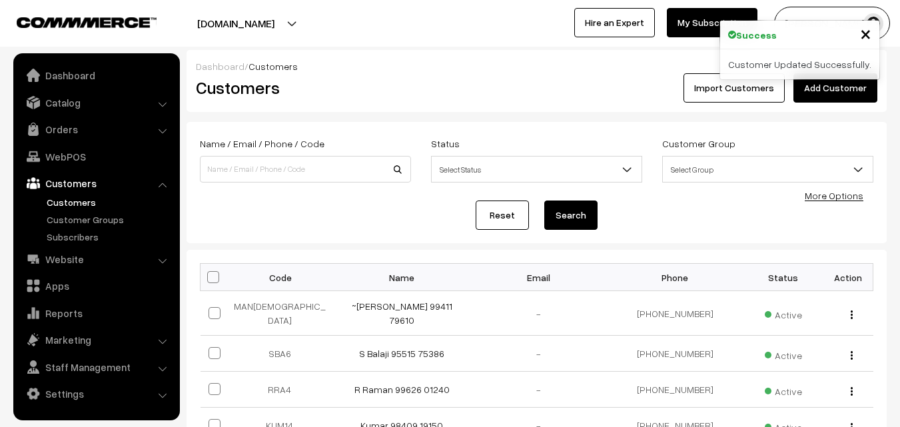
click at [58, 152] on link "WebPOS" at bounding box center [96, 157] width 159 height 24
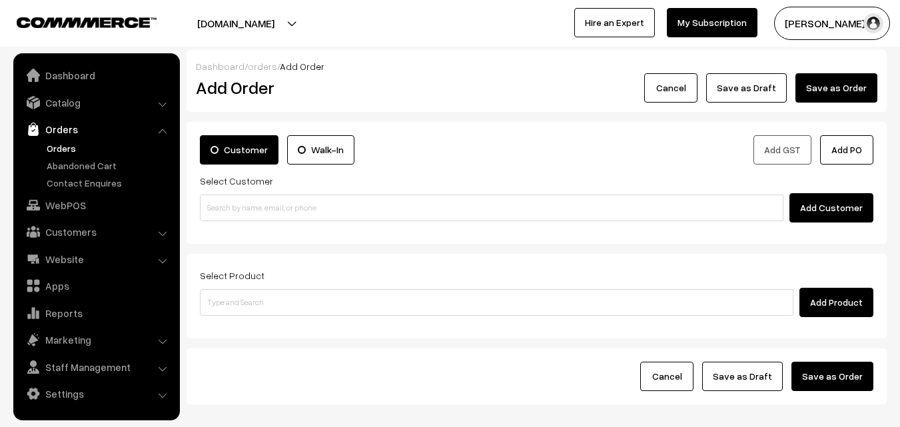
click at [236, 191] on div "Select Customer Add Customer" at bounding box center [536, 198] width 673 height 50
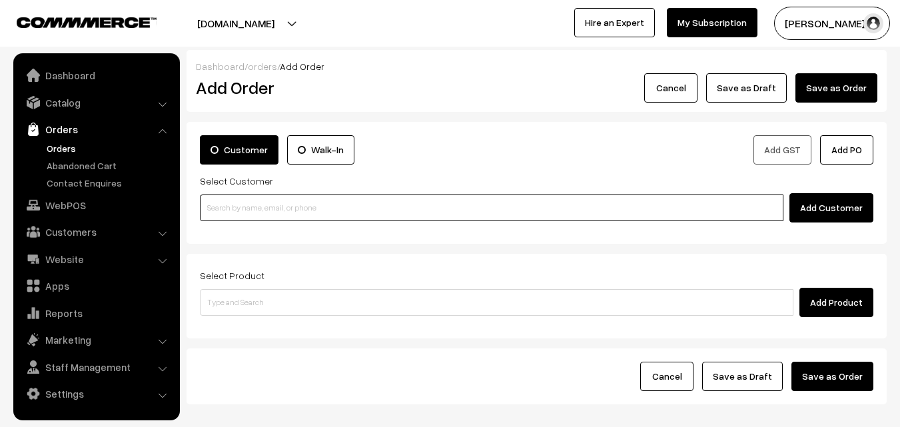
click at [222, 220] on input at bounding box center [492, 208] width 584 height 27
paste input "99411 79610"
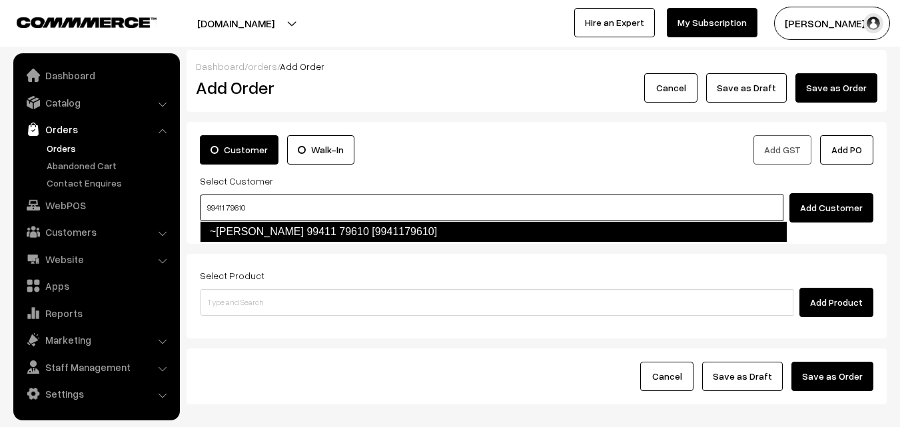
click at [236, 228] on link "~Maniammal Devakumar 99411 79610 [9941179610]" at bounding box center [494, 231] width 588 height 21
type input "99411 79610"
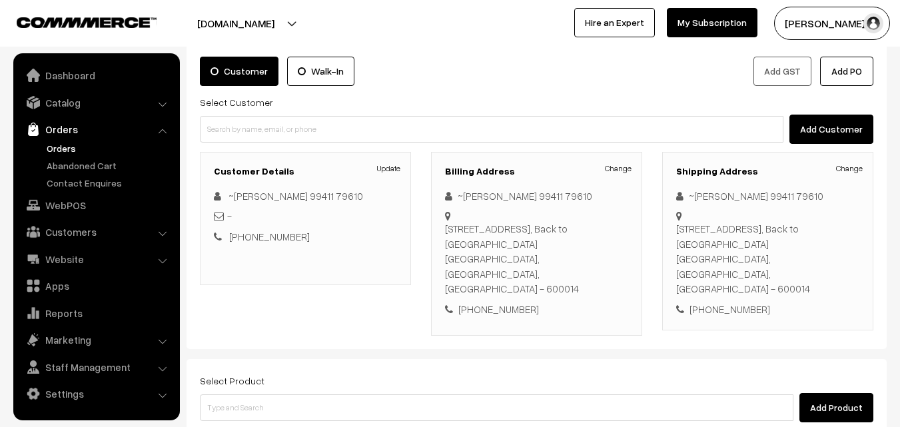
scroll to position [228, 0]
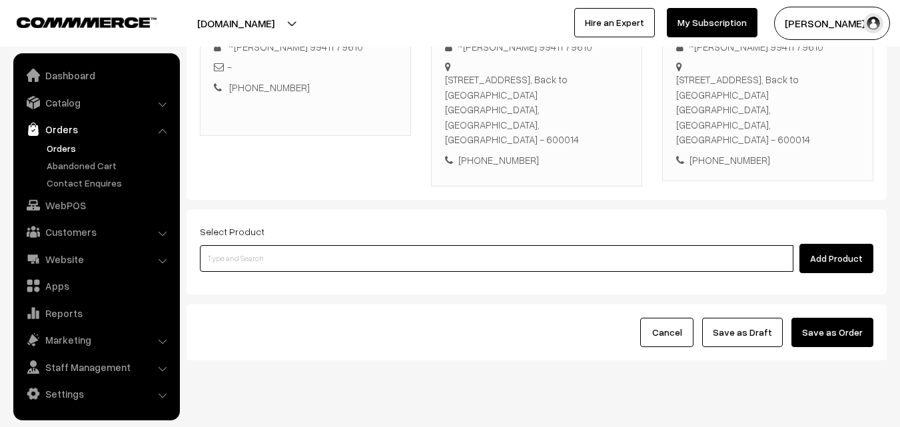
click at [346, 245] on input at bounding box center [497, 258] width 594 height 27
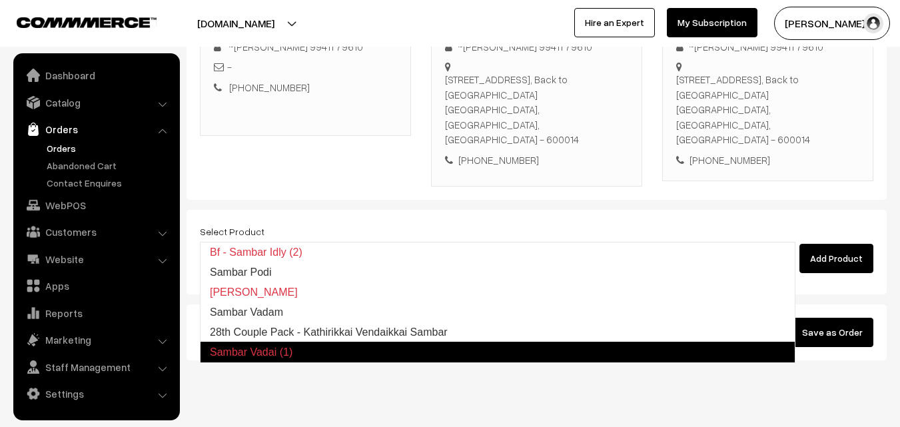
type input "28th Couple Pack - Kathirikkai Vendaikkai Sambar"
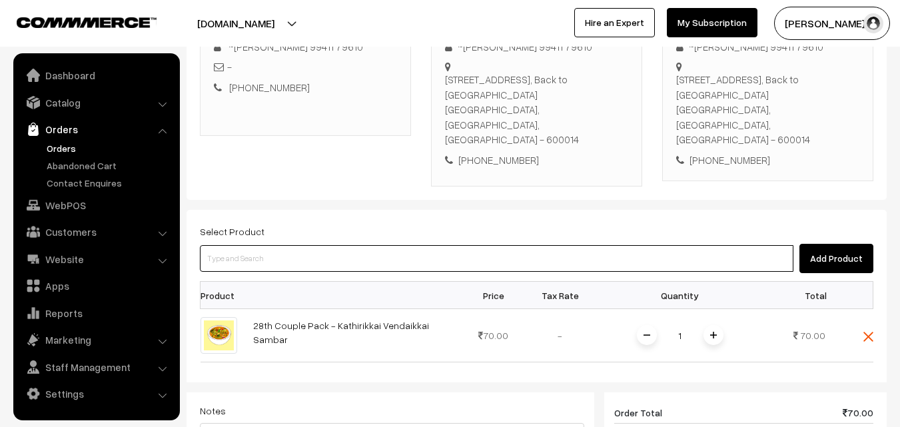
drag, startPoint x: 323, startPoint y: 236, endPoint x: 313, endPoint y: 239, distance: 10.3
click at [321, 245] on input at bounding box center [497, 258] width 594 height 27
type input "28th Couple Pack - Keerai Kootu"
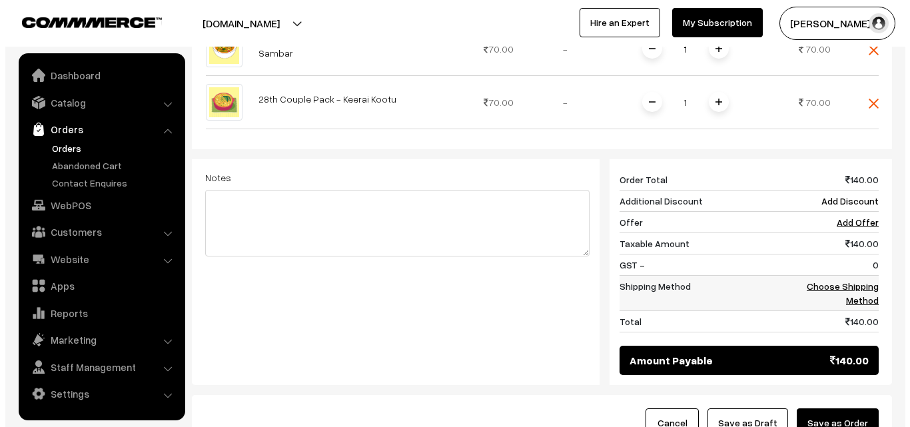
scroll to position [561, 0]
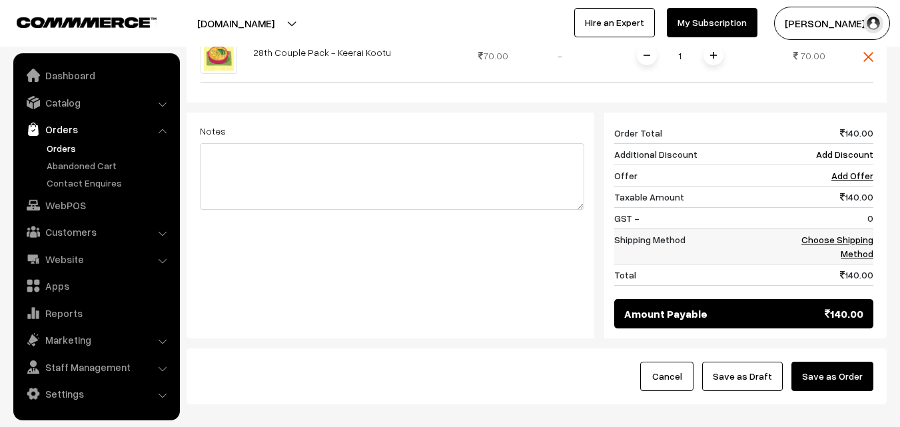
click at [855, 234] on link "Choose Shipping Method" at bounding box center [837, 246] width 72 height 25
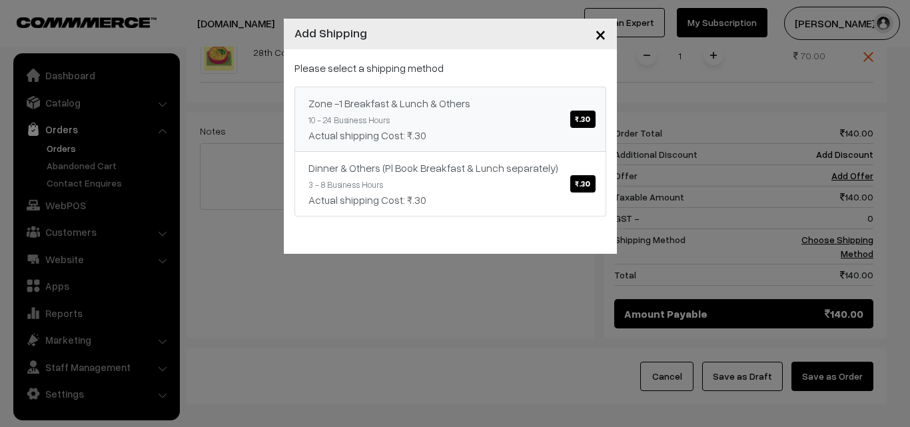
click at [539, 117] on link "Zone -1 Breakfast & Lunch & Others ₹.30 10 - 24 Business Hours Actual shipping …" at bounding box center [450, 119] width 312 height 65
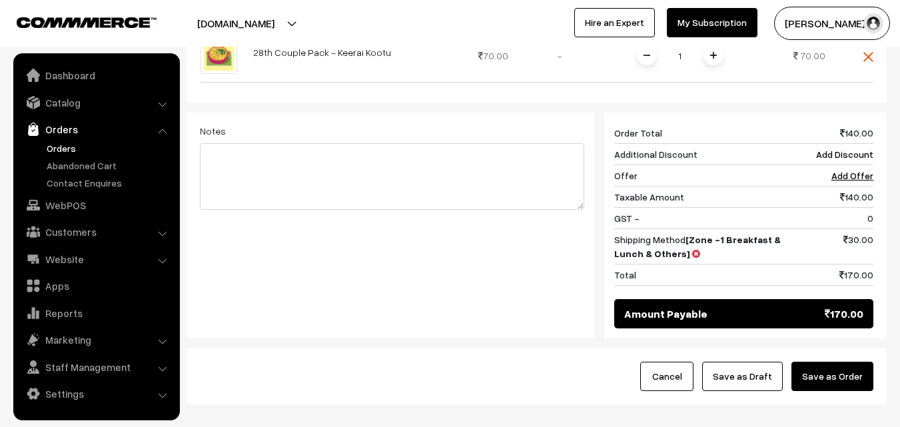
drag, startPoint x: 844, startPoint y: 347, endPoint x: 434, endPoint y: 351, distance: 409.7
click at [842, 362] on button "Save as Order" at bounding box center [832, 376] width 82 height 29
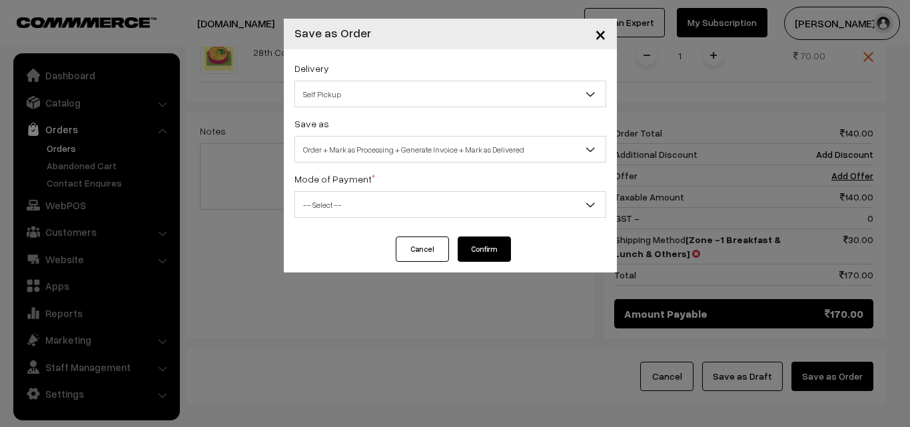
click at [357, 143] on span "Order + Mark as Processing + Generate Invoice + Mark as Delivered" at bounding box center [450, 149] width 310 height 23
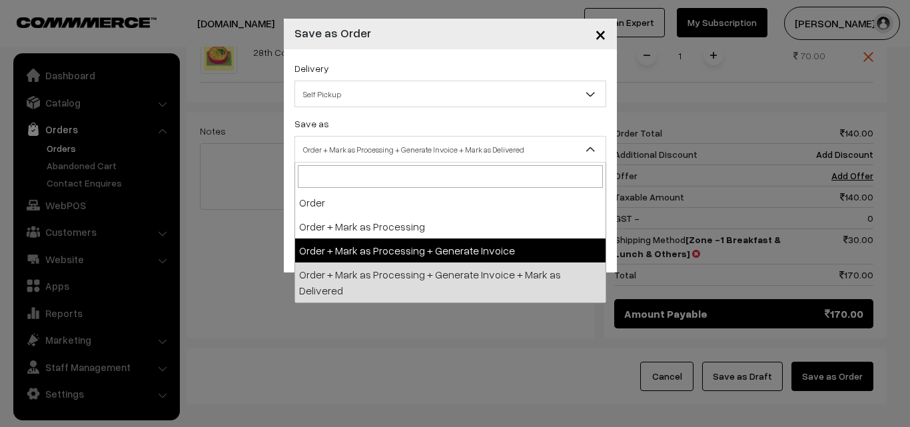
select select "3"
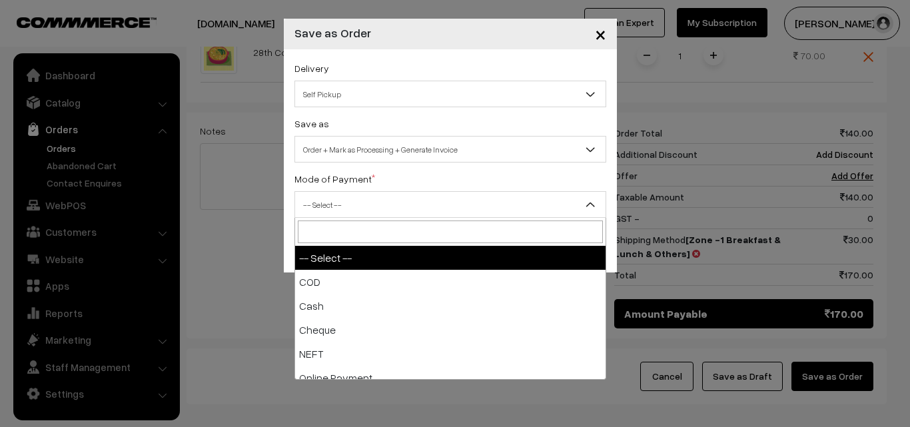
click at [317, 206] on span "-- Select --" at bounding box center [450, 204] width 310 height 23
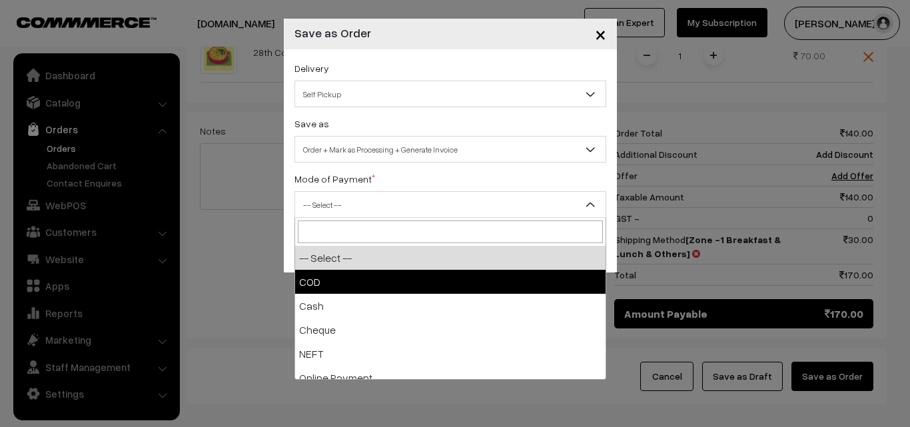
select select "1"
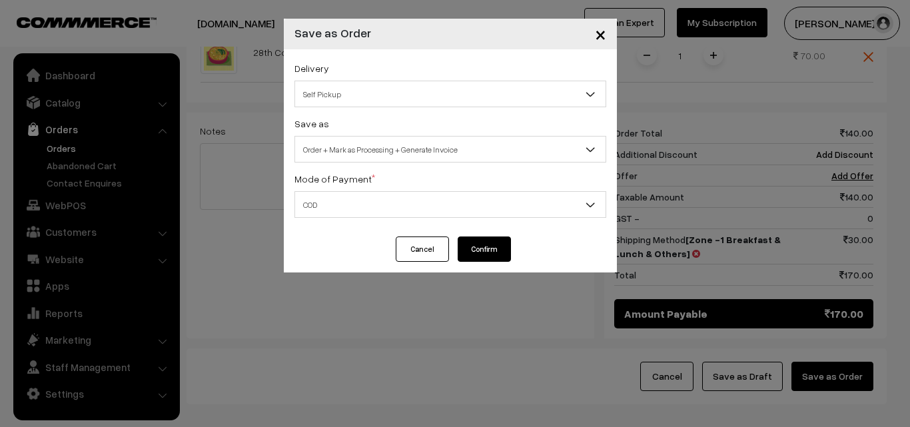
click at [480, 245] on button "Confirm" at bounding box center [484, 248] width 53 height 25
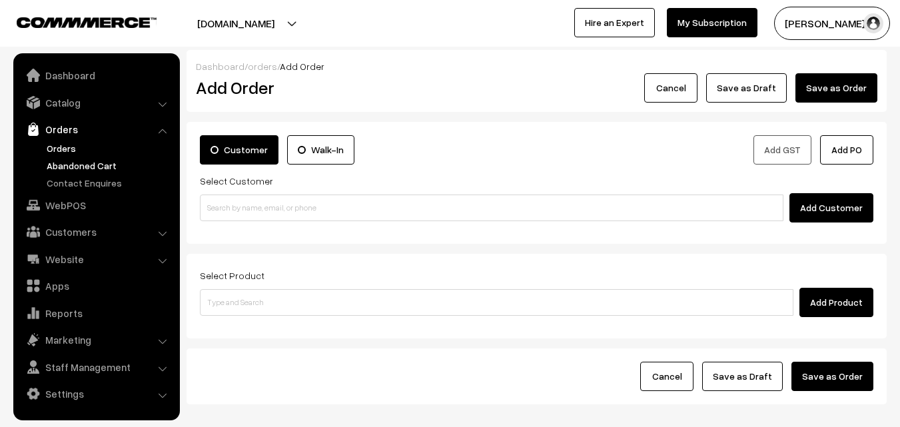
drag, startPoint x: 59, startPoint y: 147, endPoint x: 45, endPoint y: 161, distance: 19.8
click at [58, 145] on link "Orders" at bounding box center [109, 148] width 132 height 14
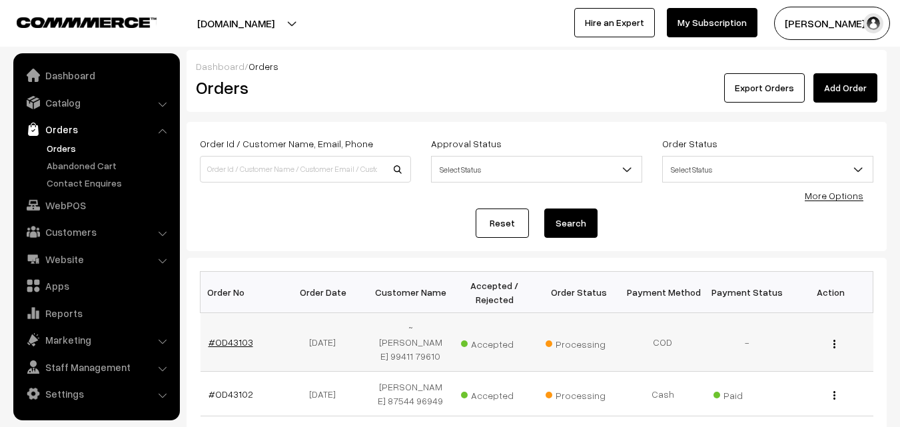
click at [234, 341] on link "#OD43103" at bounding box center [231, 341] width 45 height 11
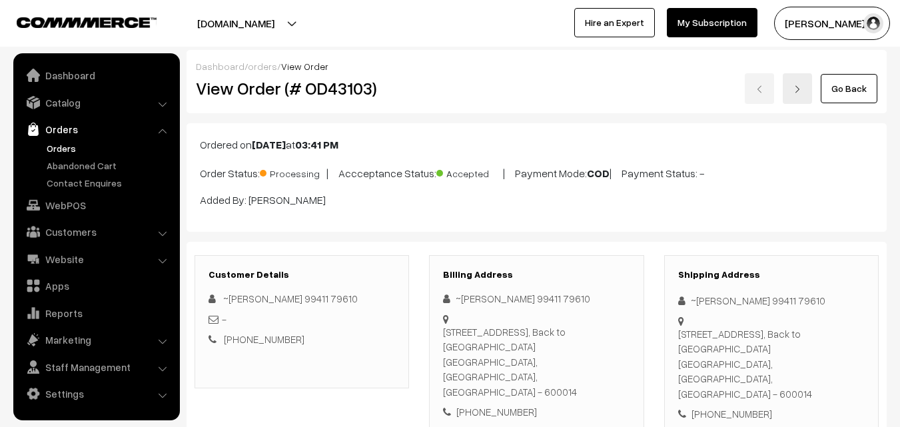
click at [245, 89] on h2 "View Order (# OD43103)" at bounding box center [303, 88] width 214 height 21
drag, startPoint x: 406, startPoint y: 89, endPoint x: 468, endPoint y: 91, distance: 62.6
click at [471, 89] on div "View Order (# OD43103) Go Back" at bounding box center [536, 88] width 701 height 31
copy div "Order (# OD43103)"
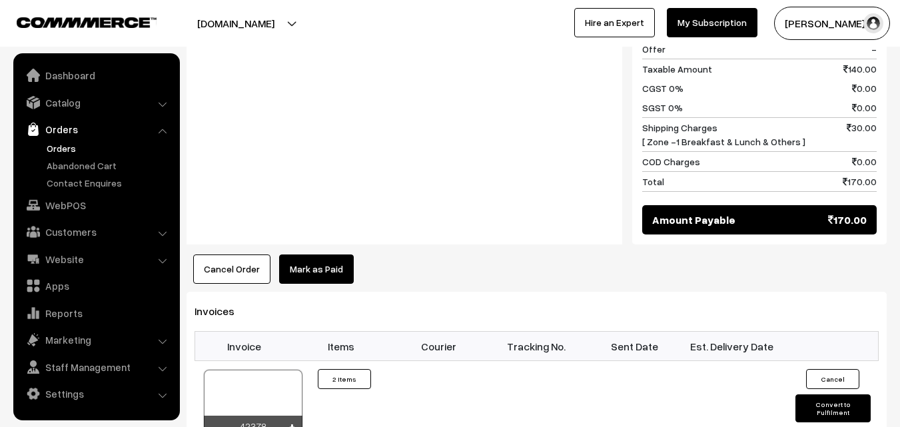
scroll to position [733, 0]
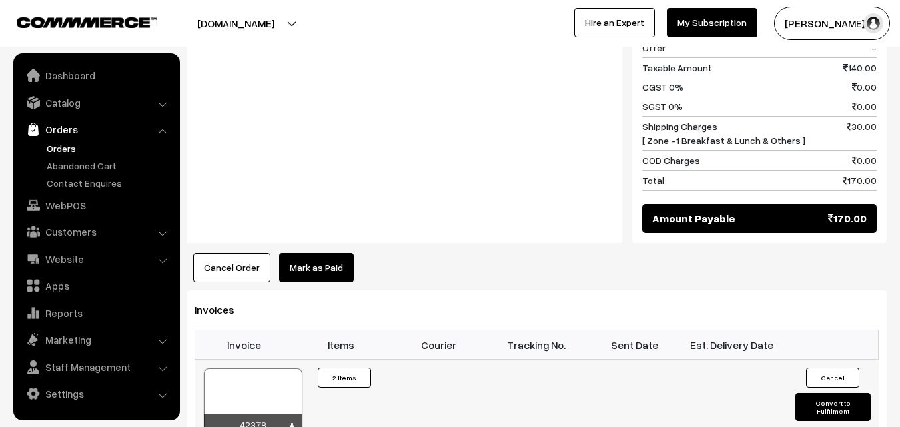
click at [266, 368] on div at bounding box center [253, 401] width 99 height 67
click at [81, 196] on link "WebPOS" at bounding box center [96, 205] width 159 height 24
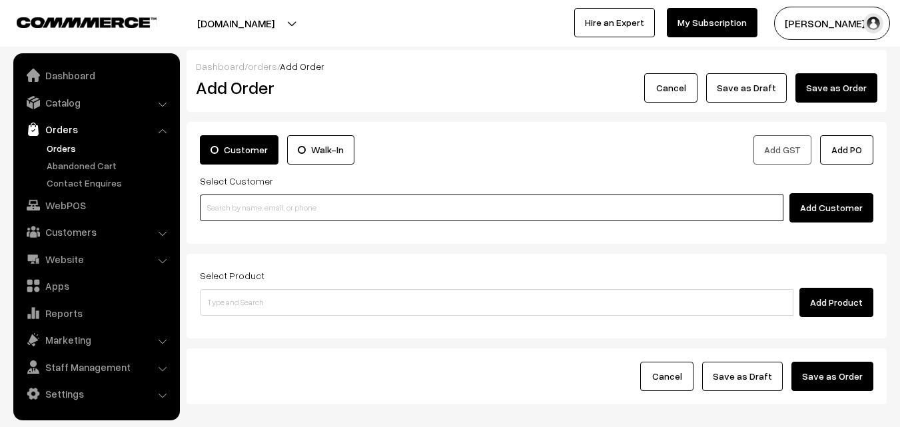
click at [283, 209] on input at bounding box center [492, 208] width 584 height 27
paste input "98401 93739"
click at [234, 204] on input "98401 93739" at bounding box center [492, 208] width 584 height 27
type input "No customers found."
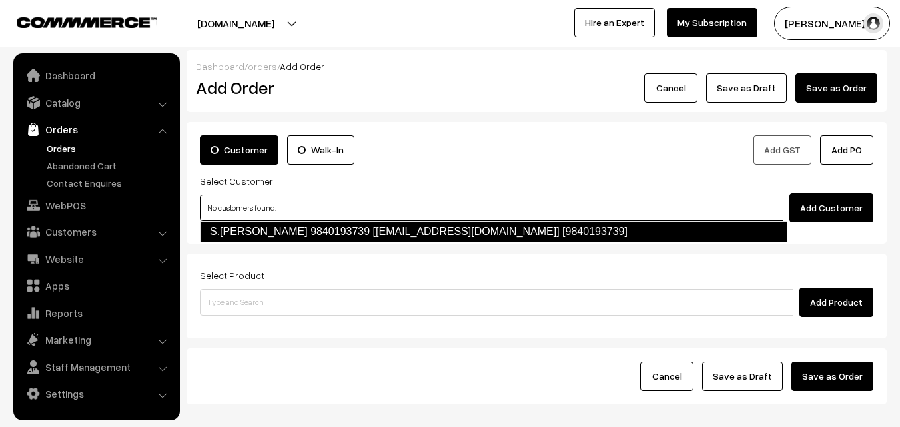
click at [322, 231] on link "S.Muralj krishnan 9840193739 [Anna52@gmail.com] [9840193739]" at bounding box center [494, 231] width 588 height 21
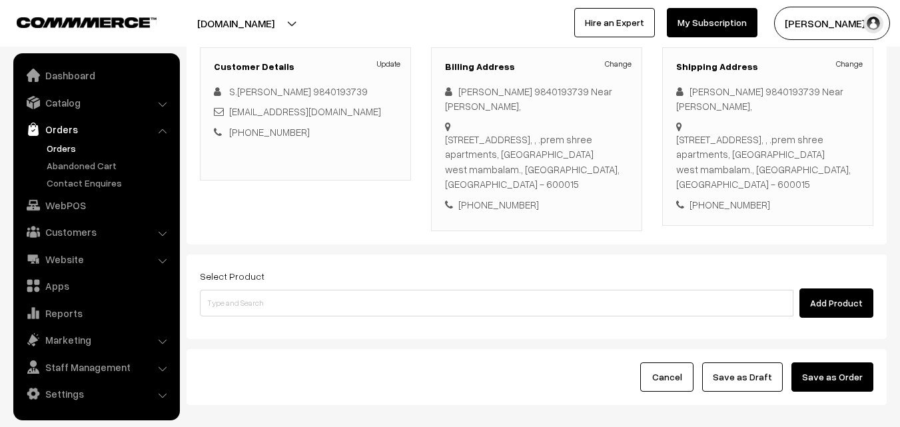
scroll to position [243, 0]
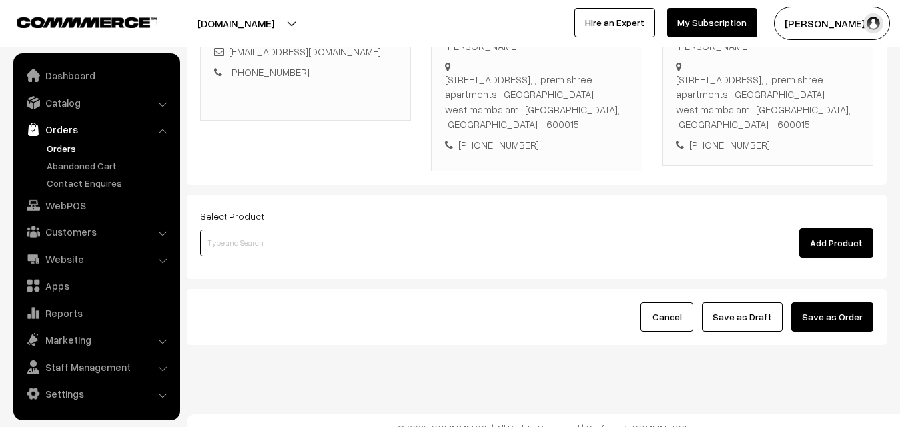
click at [271, 237] on input at bounding box center [497, 243] width 594 height 27
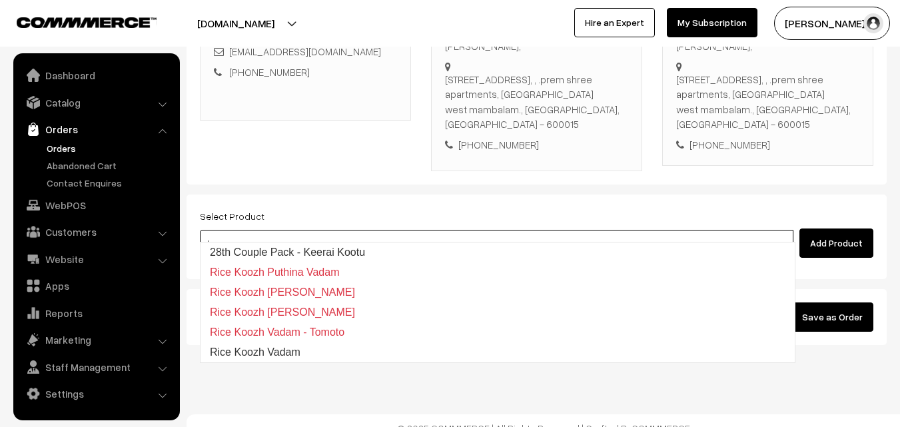
type input "28th Couple Pack - Keerai Kootu"
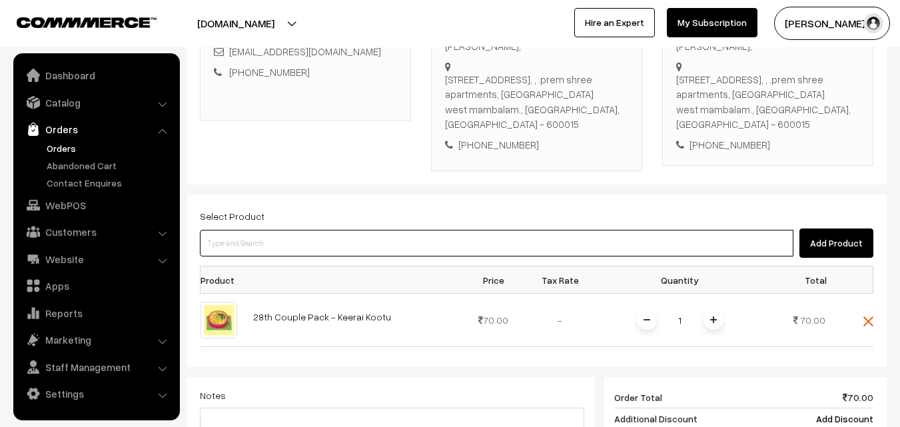
drag, startPoint x: 305, startPoint y: 226, endPoint x: 294, endPoint y: 213, distance: 17.1
click at [302, 230] on input at bounding box center [497, 243] width 594 height 27
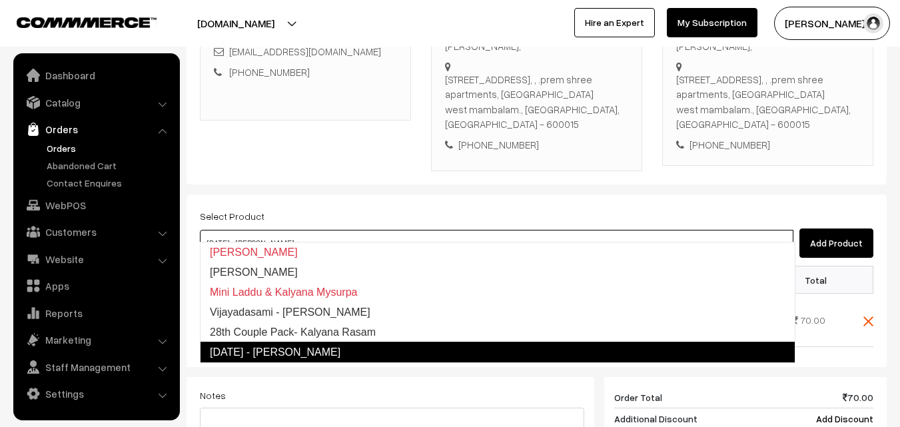
type input "28th Couple Pack- Kalyana Rasam"
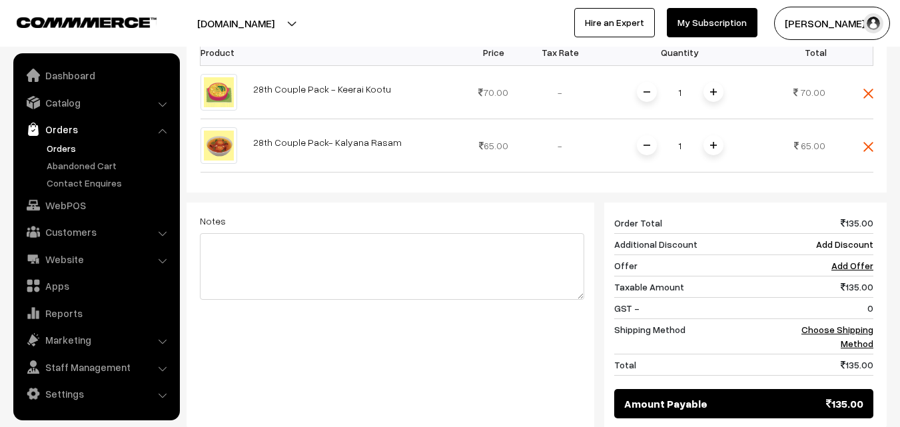
scroll to position [510, 0]
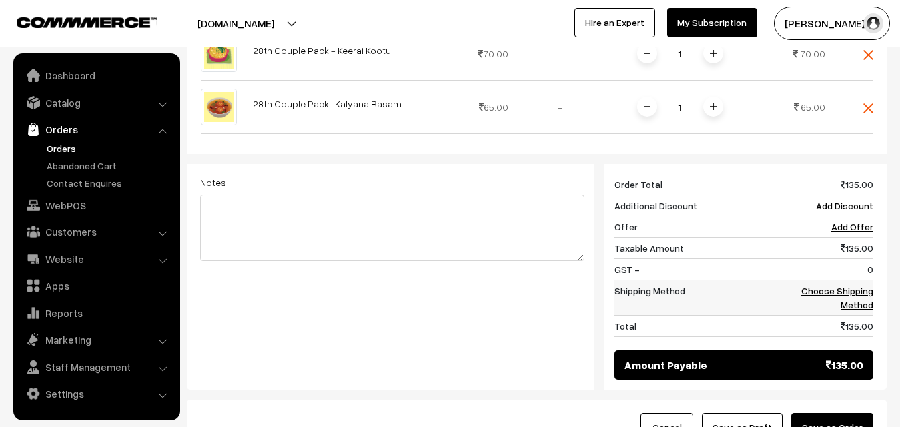
click at [859, 285] on link "Choose Shipping Method" at bounding box center [837, 297] width 72 height 25
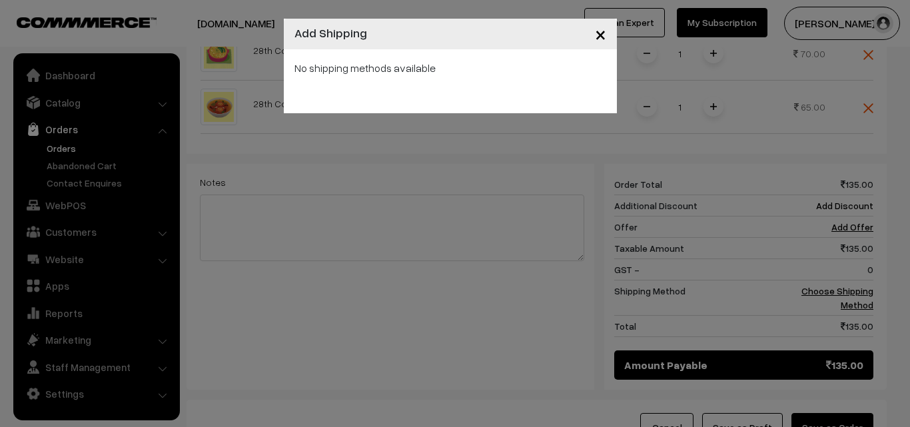
click at [508, 90] on div "No shipping methods available" at bounding box center [450, 81] width 333 height 64
click at [711, 95] on div "× Add Shipping No shipping methods available" at bounding box center [455, 213] width 910 height 427
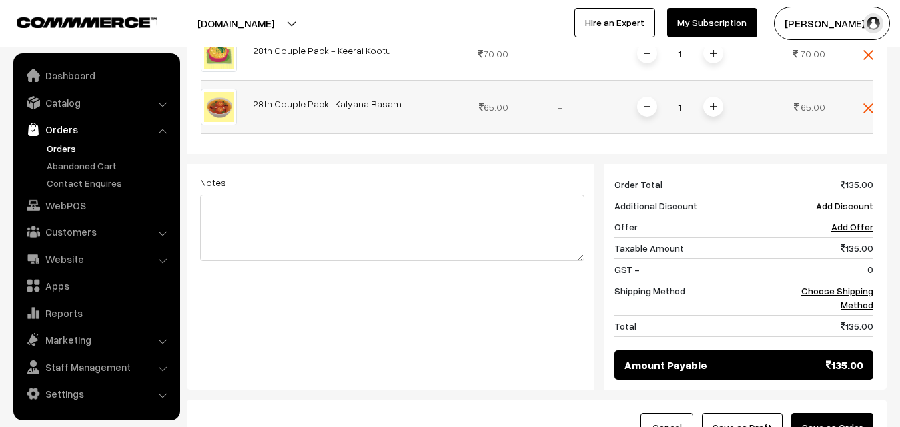
click at [718, 97] on span at bounding box center [713, 107] width 20 height 20
click at [864, 282] on td "Choose Shipping Method" at bounding box center [832, 297] width 83 height 35
click at [857, 285] on link "Choose Shipping Method" at bounding box center [837, 297] width 72 height 25
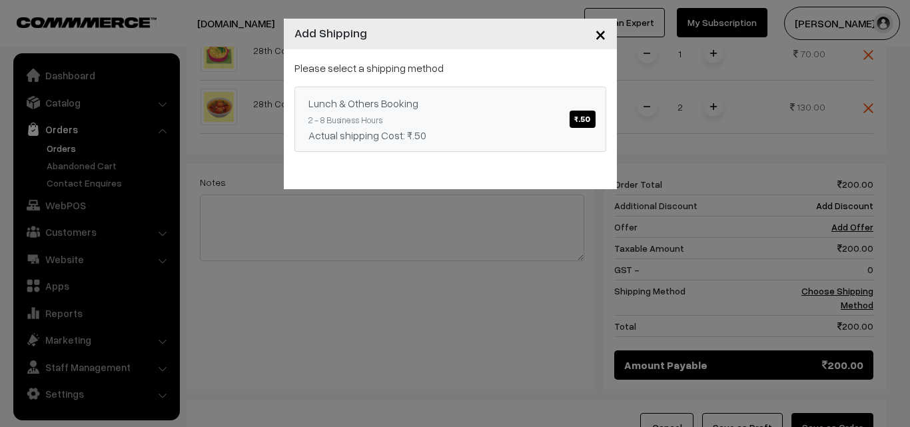
click at [548, 77] on div "Please select a shipping method Lunch & Others Booking ₹.50 2 - 8 Business Hour…" at bounding box center [450, 106] width 312 height 92
click at [562, 108] on div "Lunch & Others Booking ₹.50" at bounding box center [450, 103] width 284 height 16
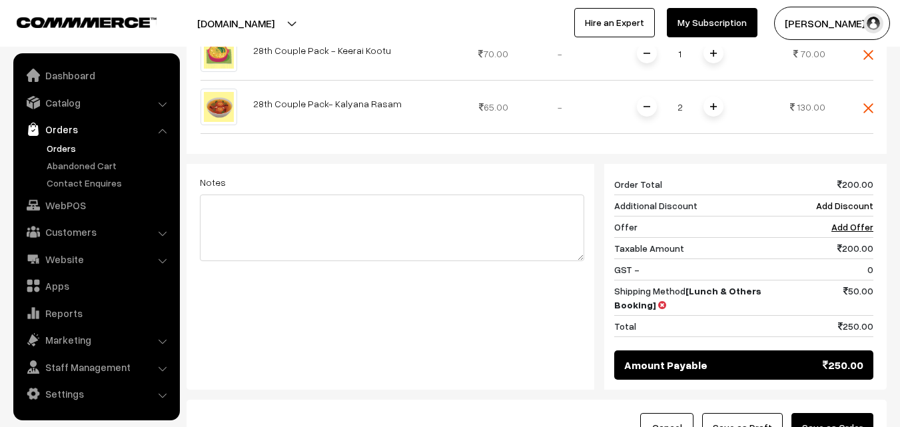
drag, startPoint x: 652, startPoint y: 91, endPoint x: 657, endPoint y: 111, distance: 19.9
click at [652, 97] on span at bounding box center [647, 107] width 20 height 20
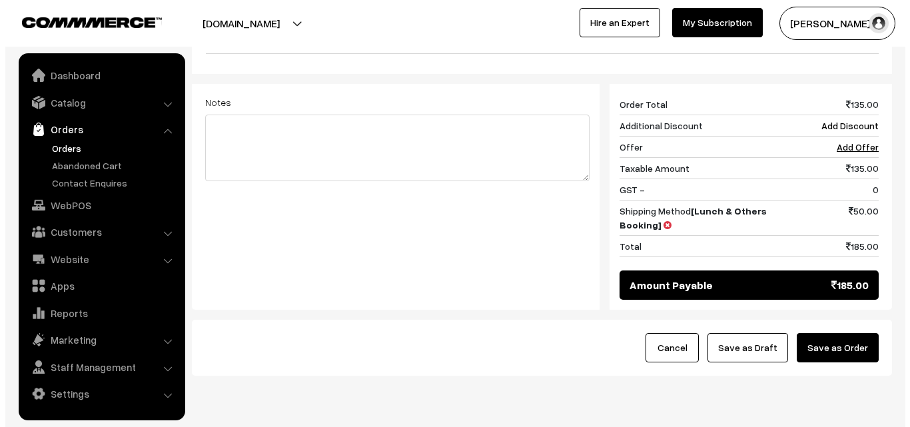
scroll to position [620, 0]
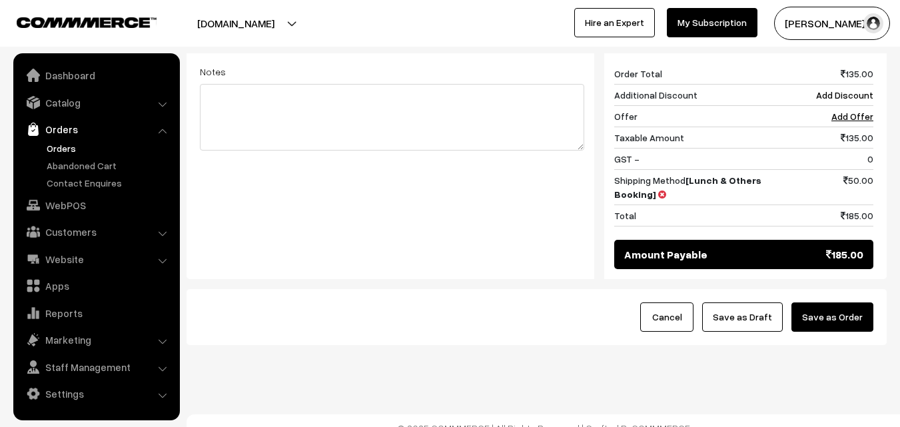
click at [855, 302] on button "Save as Order" at bounding box center [832, 316] width 82 height 29
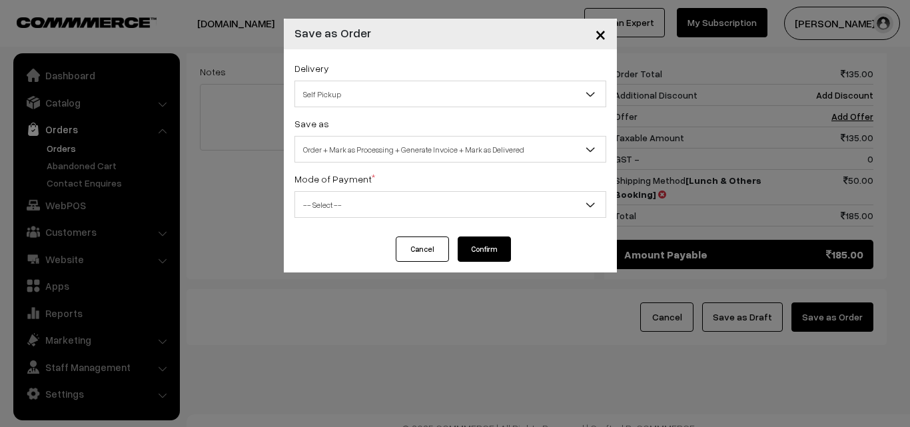
click at [452, 151] on span "Order + Mark as Processing + Generate Invoice + Mark as Delivered" at bounding box center [450, 149] width 310 height 23
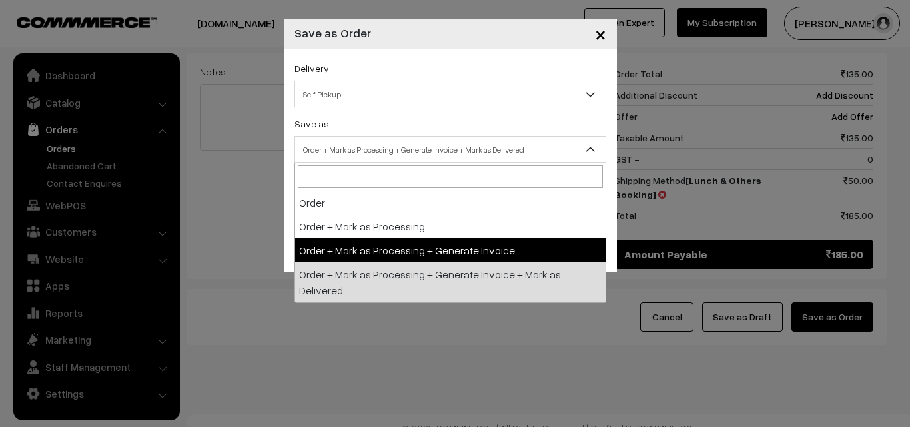
select select "3"
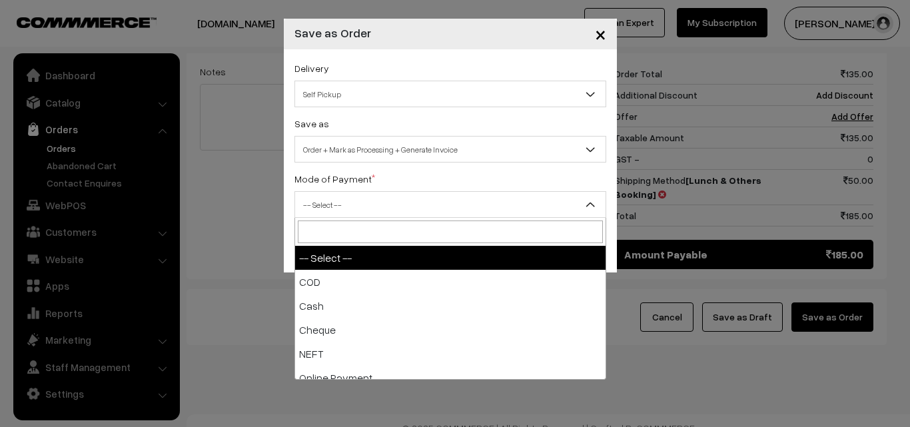
click at [355, 217] on span "-- Select --" at bounding box center [450, 204] width 312 height 27
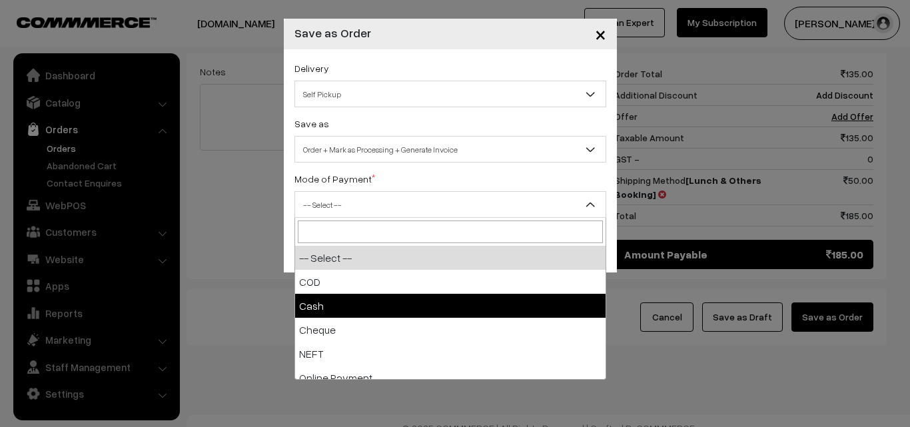
select select "2"
checkbox input "true"
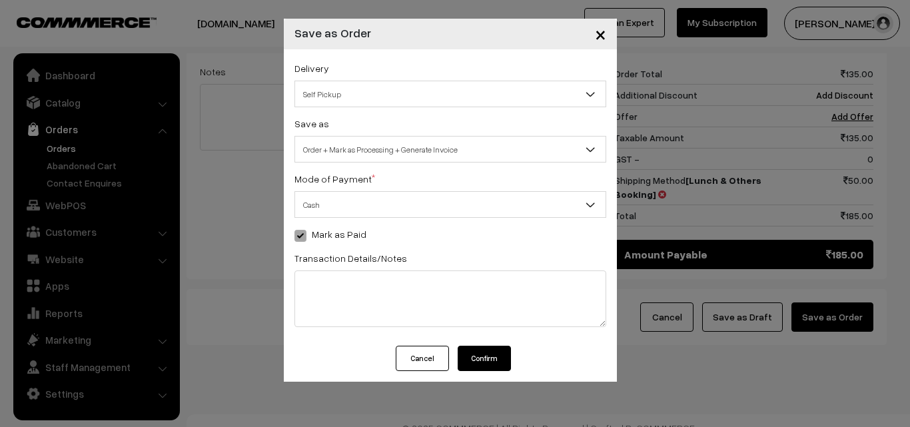
click at [490, 357] on button "Confirm" at bounding box center [484, 358] width 53 height 25
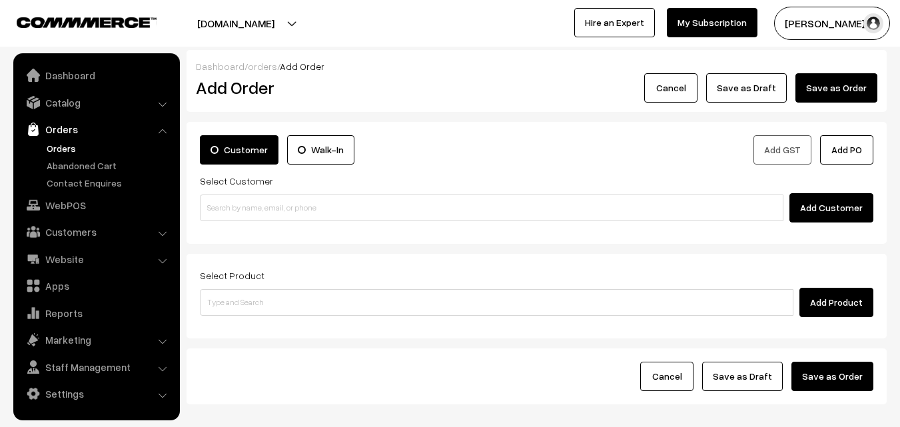
click at [78, 149] on link "Orders" at bounding box center [109, 148] width 132 height 14
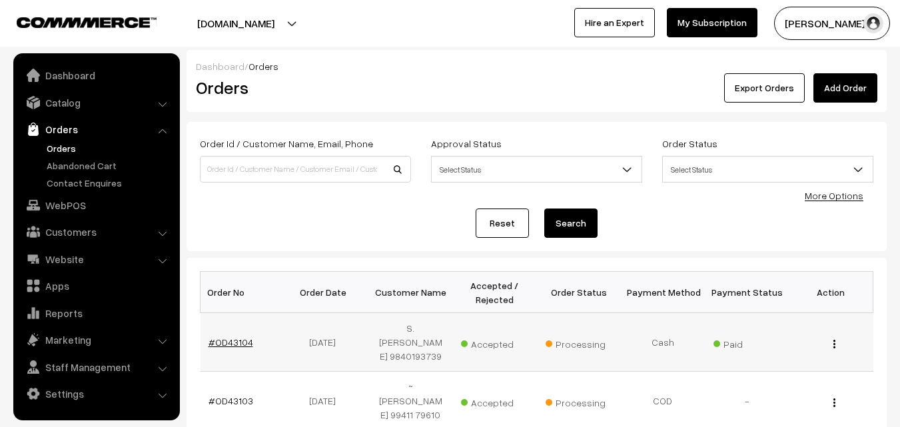
click at [233, 336] on link "#OD43104" at bounding box center [231, 341] width 45 height 11
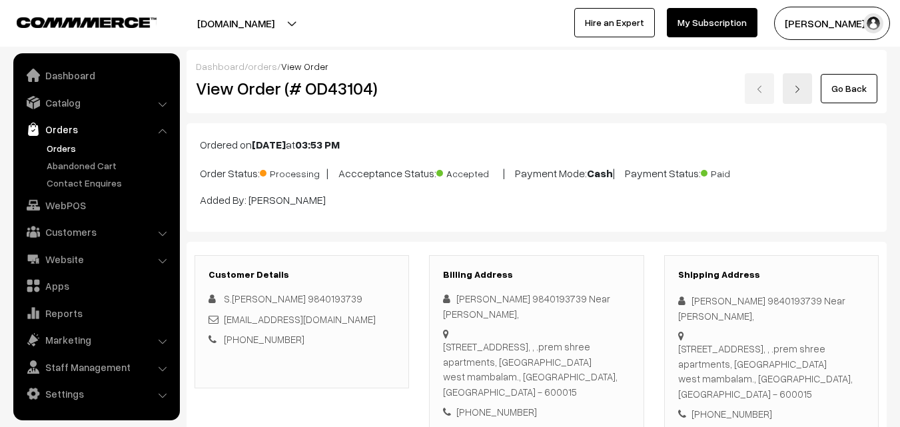
click at [382, 101] on div "View Order (# OD43104)" at bounding box center [303, 88] width 234 height 31
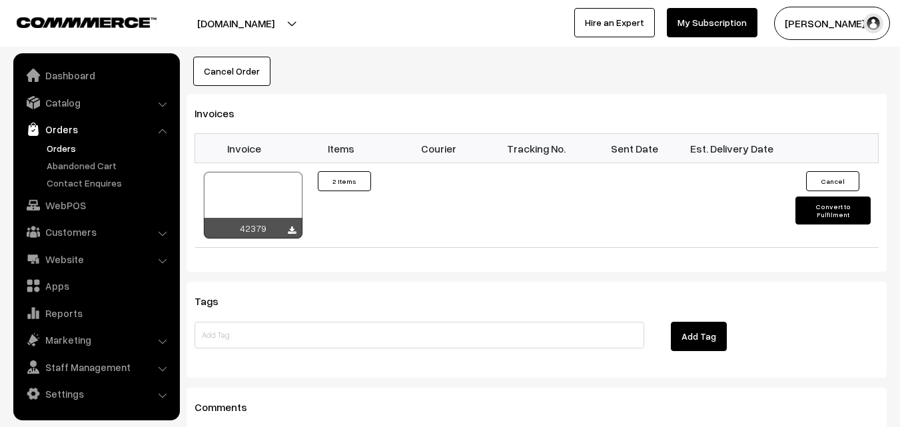
scroll to position [933, 0]
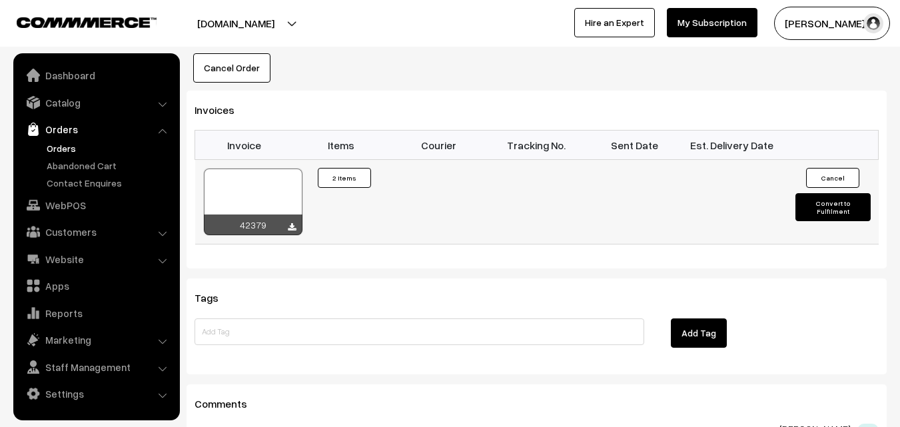
click at [277, 169] on div at bounding box center [253, 202] width 99 height 67
click at [67, 146] on link "Orders" at bounding box center [109, 148] width 132 height 14
